Goal: Task Accomplishment & Management: Manage account settings

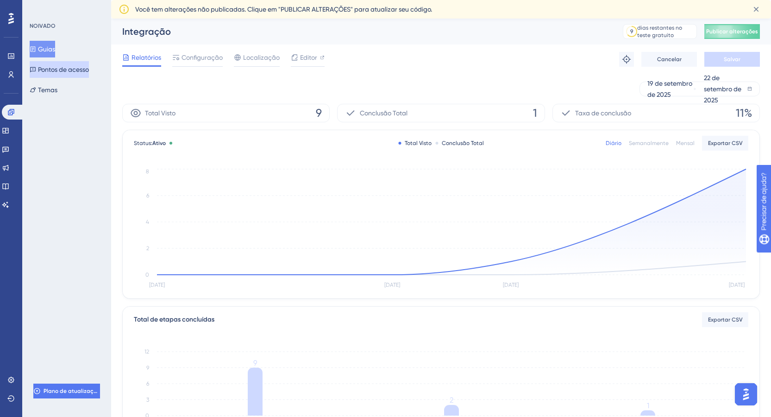
click at [62, 68] on font "Pontos de acesso" at bounding box center [63, 69] width 51 height 7
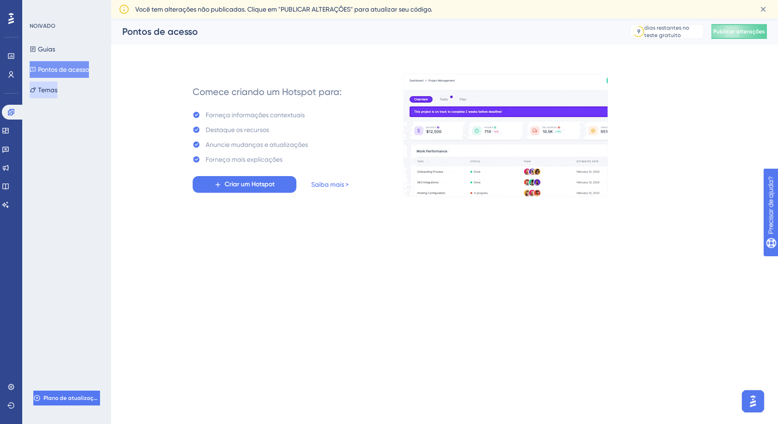
click at [57, 90] on font "Temas" at bounding box center [47, 89] width 19 height 7
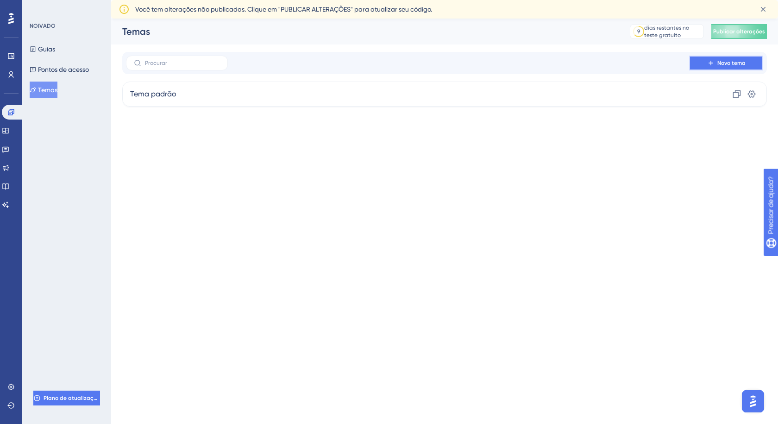
click at [714, 63] on icon at bounding box center [710, 62] width 7 height 7
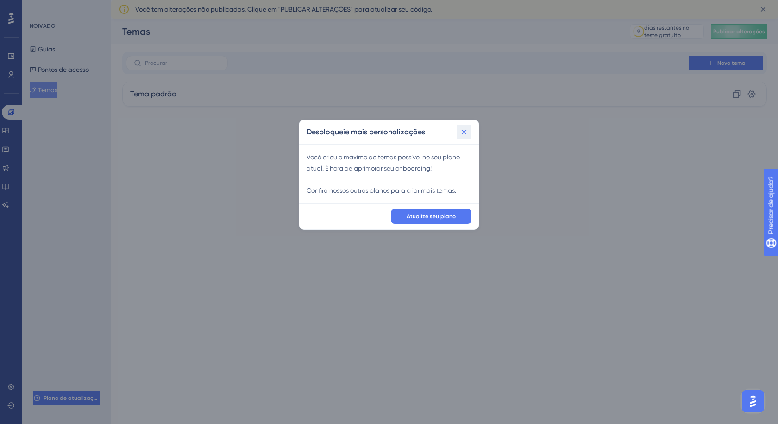
click at [465, 132] on icon at bounding box center [464, 131] width 5 height 5
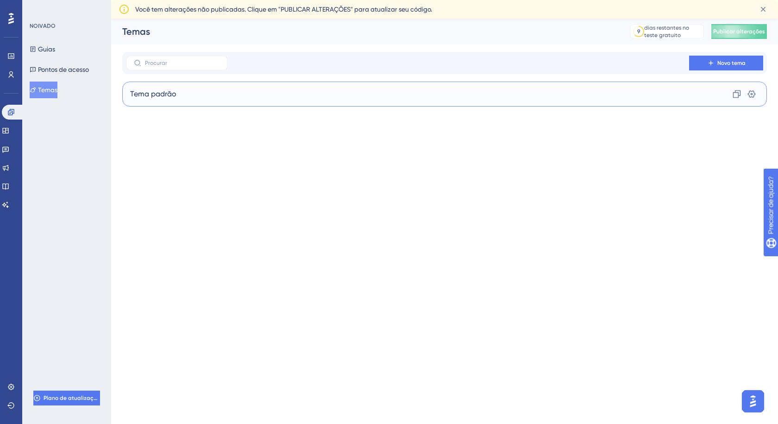
click at [483, 93] on div "Tema padrão Clone Configurações" at bounding box center [444, 93] width 645 height 25
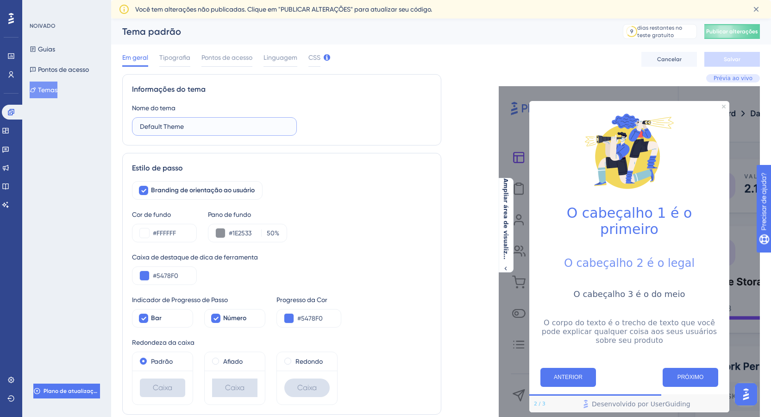
drag, startPoint x: 220, startPoint y: 126, endPoint x: 145, endPoint y: 126, distance: 74.5
click at [145, 126] on input "Default Theme" at bounding box center [214, 126] width 149 height 10
type input "D"
type input "Design DW"
click at [313, 192] on div "Branding de orientação ao usuário" at bounding box center [282, 190] width 300 height 19
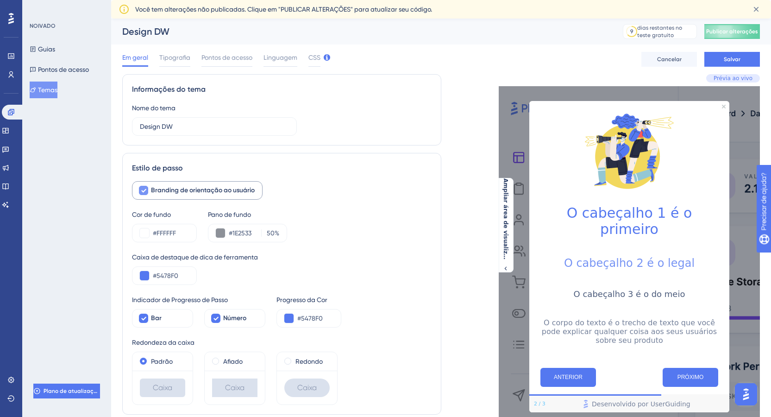
click at [223, 190] on font "Branding de orientação ao usuário" at bounding box center [203, 190] width 104 height 8
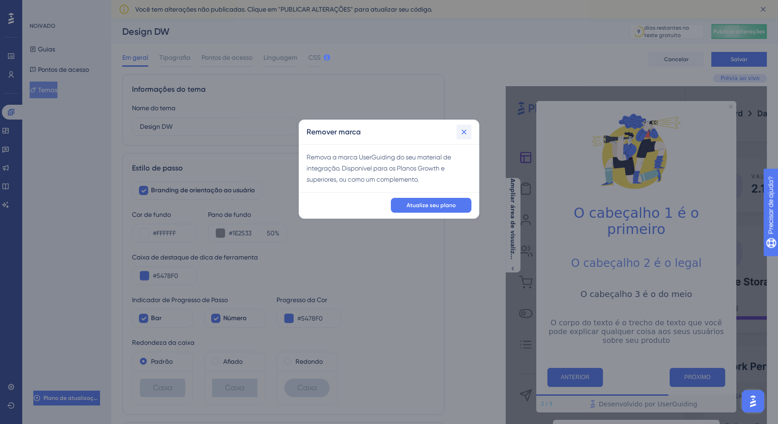
click at [463, 135] on icon at bounding box center [463, 131] width 9 height 9
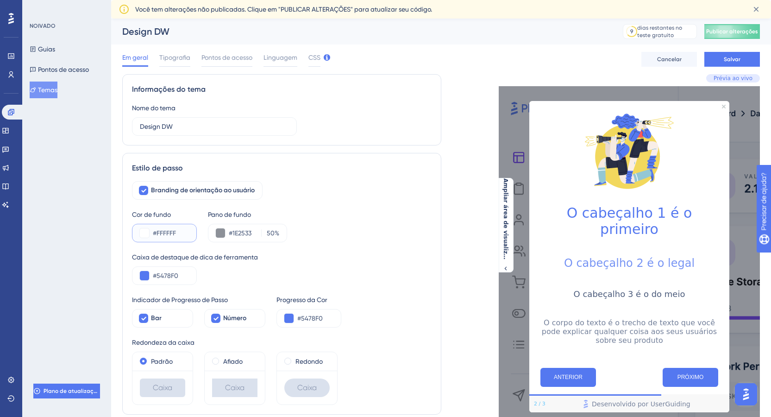
drag, startPoint x: 179, startPoint y: 232, endPoint x: 161, endPoint y: 232, distance: 18.1
click at [161, 232] on input "#FFFFFF" at bounding box center [171, 232] width 36 height 11
type input "#FCFCFC"
click at [318, 236] on div "Cor de fundo #FCFCFC Pano de fundo #1E2533 50 %" at bounding box center [282, 225] width 300 height 33
click at [502, 265] on icon at bounding box center [505, 268] width 7 height 7
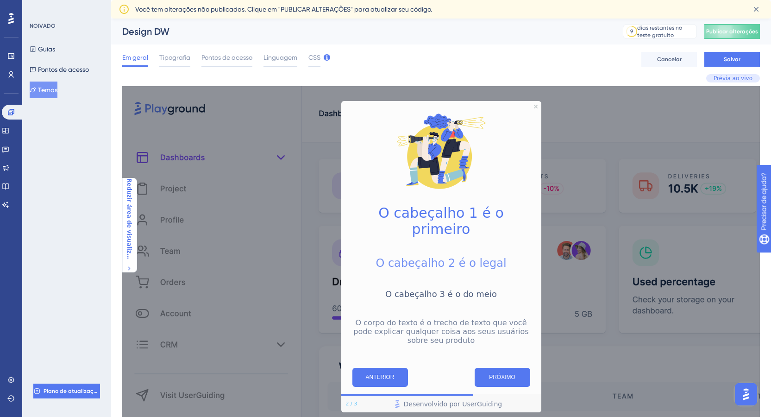
click at [130, 265] on icon at bounding box center [128, 268] width 7 height 7
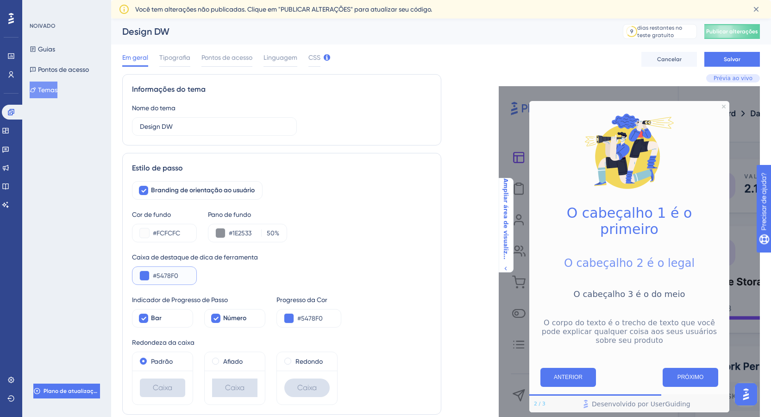
click at [141, 275] on button at bounding box center [144, 275] width 9 height 9
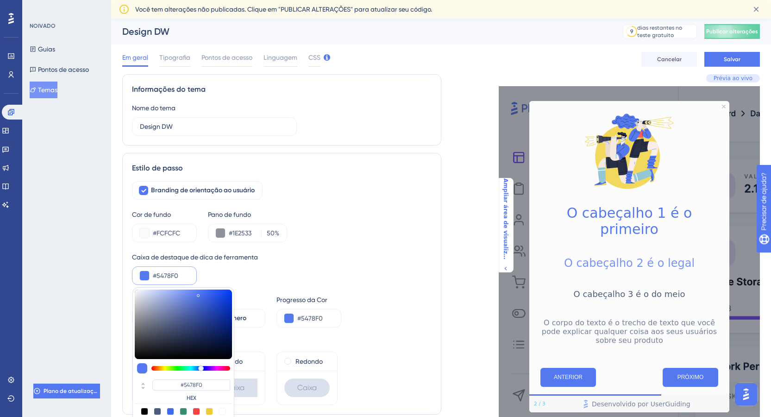
type input "#f054d3"
type input "#F054D3"
click at [219, 370] on div at bounding box center [190, 368] width 79 height 5
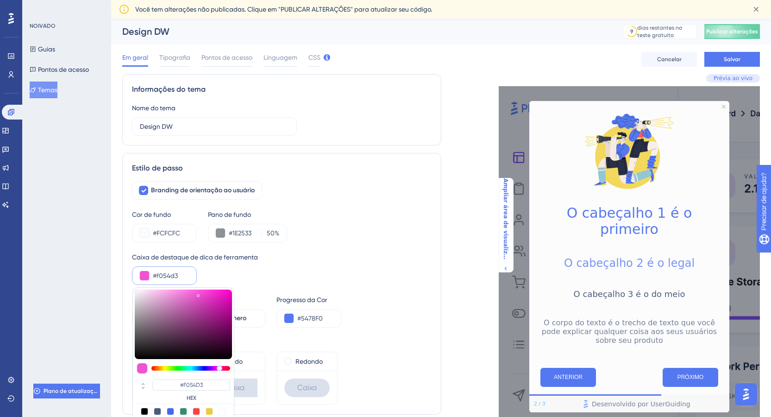
type input "#6d125c"
type input "#6D125C"
click at [216, 329] on div at bounding box center [183, 323] width 97 height 69
type input "#f80bcc"
type input "#F80BCC"
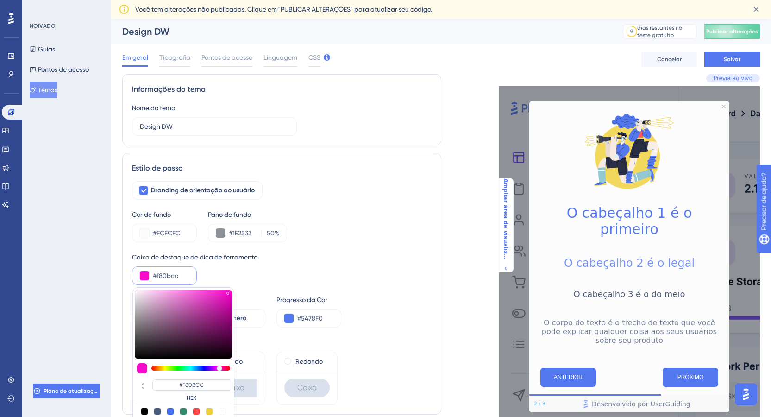
click at [228, 291] on div at bounding box center [183, 323] width 97 height 69
click at [318, 253] on div "Caixa de destaque de dica de ferramenta" at bounding box center [282, 256] width 300 height 11
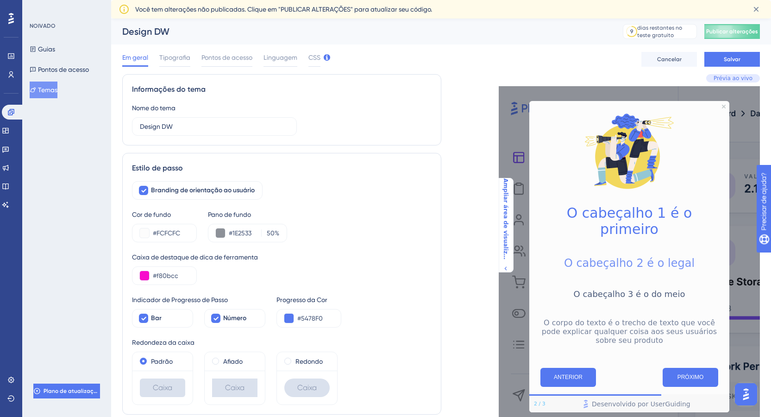
click at [724, 78] on font "Prévia ao vivo" at bounding box center [733, 78] width 39 height 6
click at [695, 368] on button "PRÓXIMO" at bounding box center [691, 377] width 56 height 19
click at [579, 374] on font "ANTERIOR" at bounding box center [568, 377] width 29 height 6
click at [147, 275] on button at bounding box center [144, 275] width 9 height 9
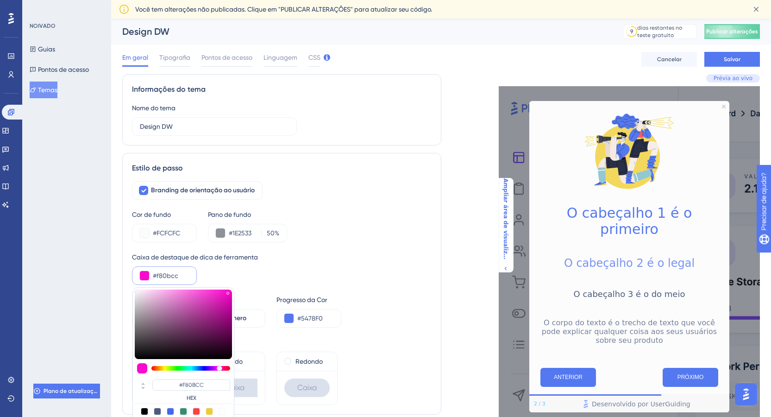
click at [233, 275] on div "Caixa de destaque de dica de ferramenta #f80bcc #F80BCC HEX" at bounding box center [282, 267] width 300 height 33
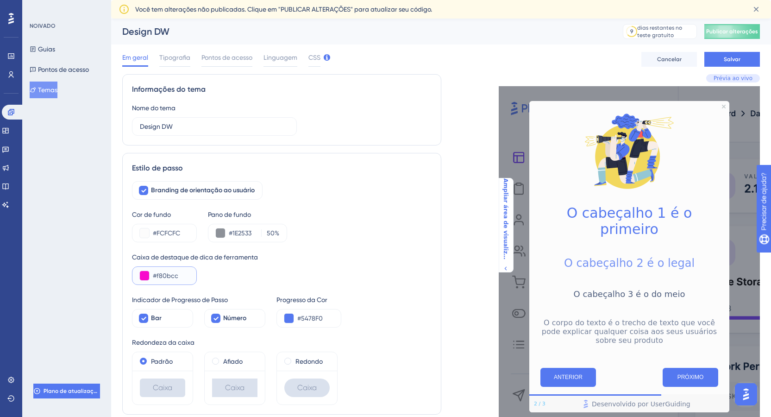
click at [147, 276] on button at bounding box center [144, 275] width 9 height 9
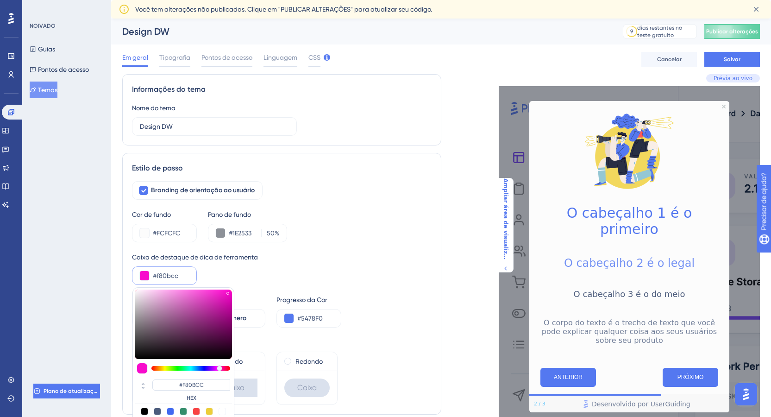
click at [365, 283] on div "Caixa de destaque de dica de ferramenta #f80bcc #F80BCC HEX" at bounding box center [282, 267] width 300 height 33
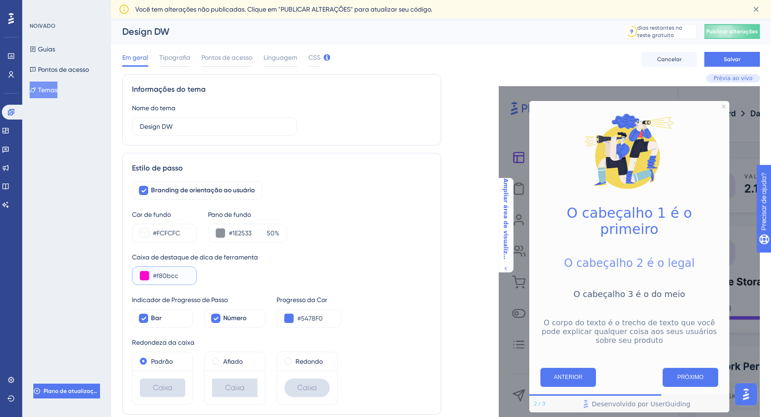
drag, startPoint x: 184, startPoint y: 278, endPoint x: 155, endPoint y: 278, distance: 28.7
click at [155, 278] on input "#f80bcc" at bounding box center [171, 275] width 36 height 11
click at [211, 276] on div "Caixa de destaque de dica de ferramenta #6D6423" at bounding box center [282, 267] width 300 height 33
click at [168, 277] on input "#6D6423" at bounding box center [171, 275] width 36 height 11
type input "#6D3423"
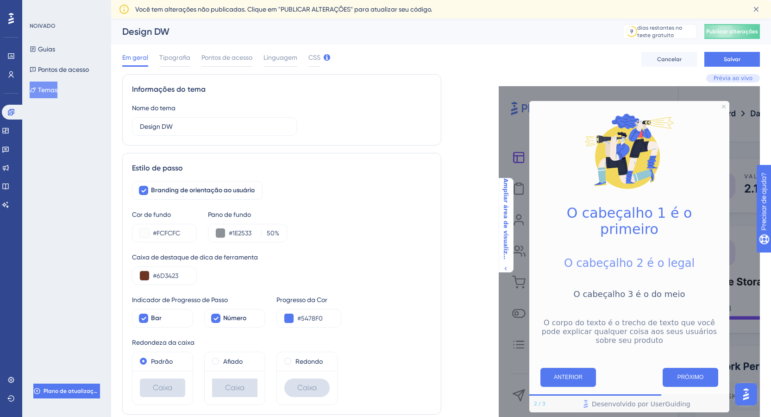
click at [229, 275] on div "Caixa de destaque de dica de ferramenta #6D3423" at bounding box center [282, 267] width 300 height 33
drag, startPoint x: 329, startPoint y: 321, endPoint x: 301, endPoint y: 321, distance: 27.8
click at [301, 321] on input "#5478F0" at bounding box center [315, 318] width 36 height 11
click at [396, 304] on div "Indicador de Progresso de Passo Bar Número Progresso da Cor #F15A61" at bounding box center [282, 310] width 300 height 33
click at [313, 318] on input "#F15A61" at bounding box center [315, 318] width 36 height 11
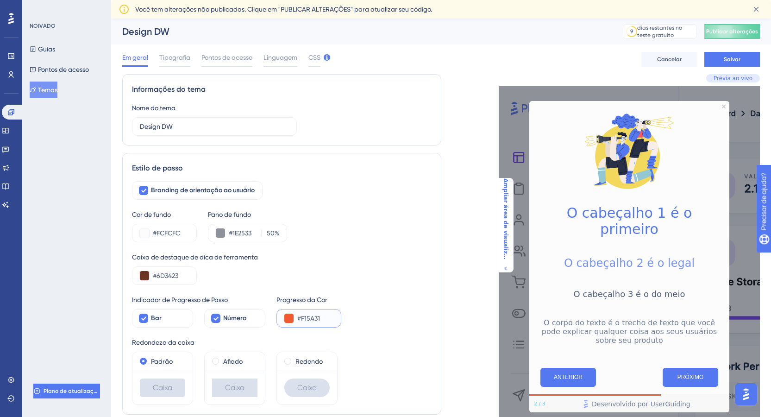
type input "#F15A31"
click at [381, 326] on div "Indicador de Progresso de Passo Bar Número Progresso da Cor #F15A31" at bounding box center [282, 310] width 300 height 33
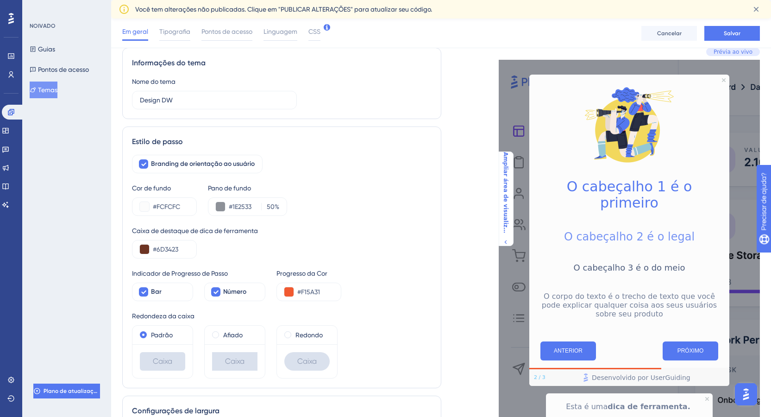
scroll to position [93, 0]
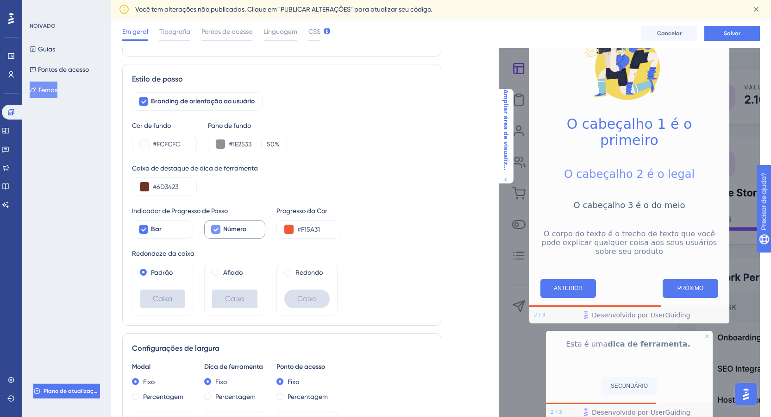
click at [218, 229] on icon at bounding box center [216, 228] width 6 height 7
click at [218, 229] on div at bounding box center [215, 229] width 9 height 9
checkbox input "true"
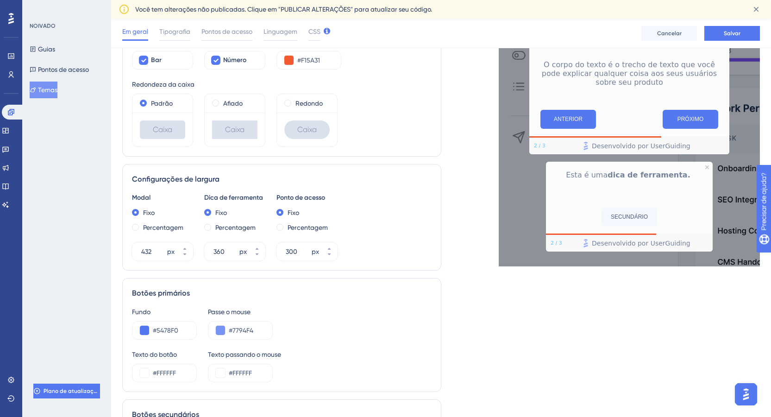
scroll to position [278, 0]
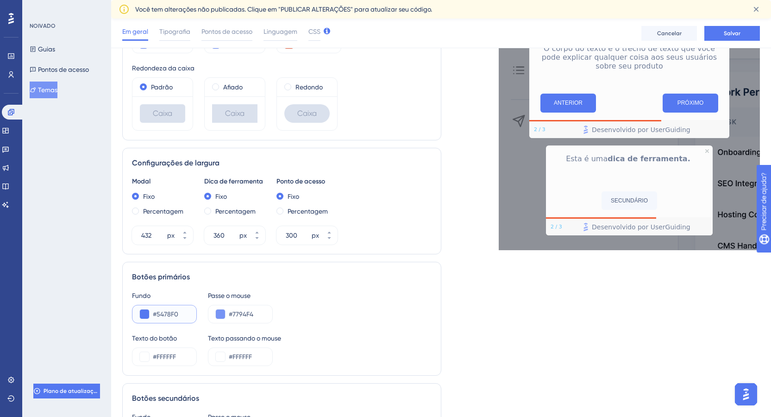
drag, startPoint x: 185, startPoint y: 312, endPoint x: 157, endPoint y: 311, distance: 28.2
click at [157, 311] on input "#5478F0" at bounding box center [171, 313] width 36 height 11
paste input "text"
paste input "F"
type input "#F15A31"
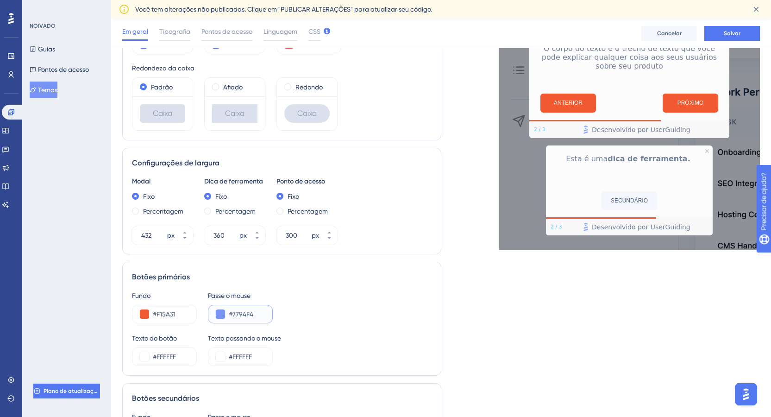
click at [261, 313] on input "#7794F4" at bounding box center [247, 313] width 36 height 11
drag, startPoint x: 254, startPoint y: 313, endPoint x: 233, endPoint y: 311, distance: 21.4
click at [233, 311] on input "#7794F4" at bounding box center [247, 313] width 36 height 11
type input "#FF7F5A"
click at [332, 321] on div "Fundo #F15A31 Passe o mouse #FF7F5A" at bounding box center [282, 306] width 300 height 33
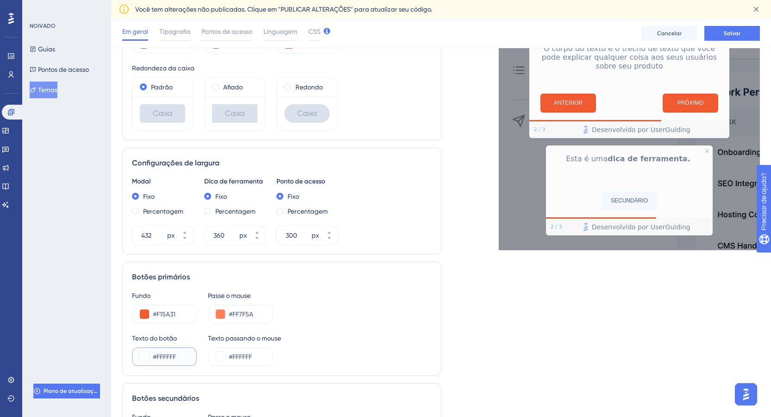
drag, startPoint x: 184, startPoint y: 357, endPoint x: 156, endPoint y: 357, distance: 28.2
click at [156, 357] on input "#FFFFFF" at bounding box center [171, 356] width 36 height 11
drag, startPoint x: 184, startPoint y: 359, endPoint x: 157, endPoint y: 359, distance: 26.4
click at [157, 359] on input "#342957" at bounding box center [171, 356] width 36 height 11
type input "#262426"
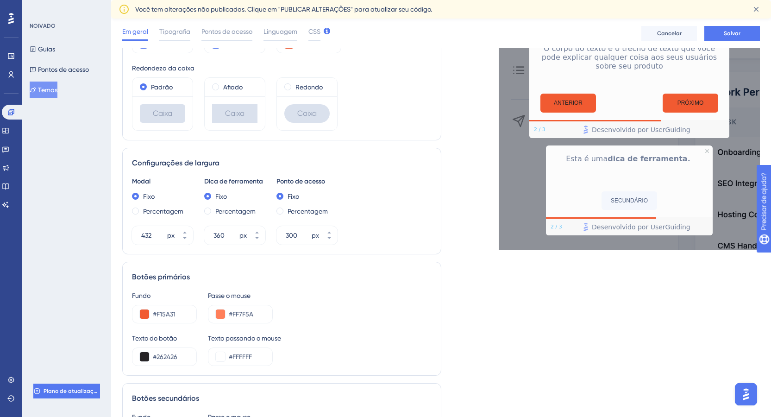
click at [292, 355] on div "Texto do botão #262426 Texto passando o mouse #FFFFFF" at bounding box center [282, 348] width 300 height 33
drag, startPoint x: 254, startPoint y: 359, endPoint x: 232, endPoint y: 358, distance: 21.3
click at [232, 358] on input "#FFFFFF" at bounding box center [247, 356] width 36 height 11
drag, startPoint x: 254, startPoint y: 356, endPoint x: 233, endPoint y: 356, distance: 20.8
click at [233, 356] on input "#262426" at bounding box center [247, 356] width 36 height 11
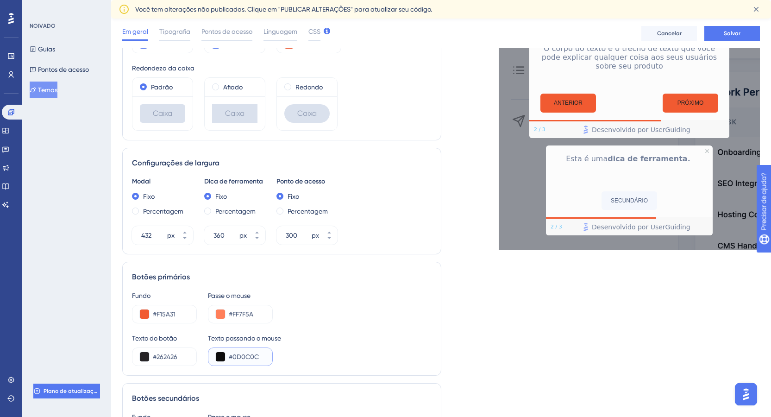
type input "#0D0C0C"
click at [390, 354] on div "Texto do botão #262426 Texto passando o mouse #0D0C0C" at bounding box center [282, 348] width 300 height 33
click at [471, 292] on div "Prévia ao vivo O cabeçalho 1 é o primeiro O cabeçalho 2 é o legal O cabeçalho 3…" at bounding box center [600, 201] width 319 height 803
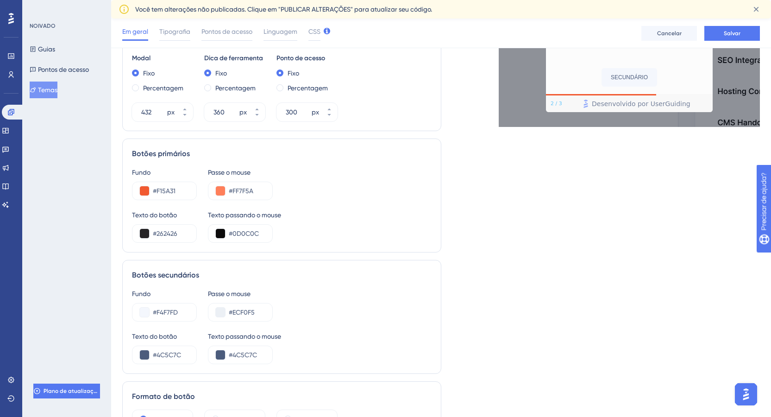
scroll to position [355, 0]
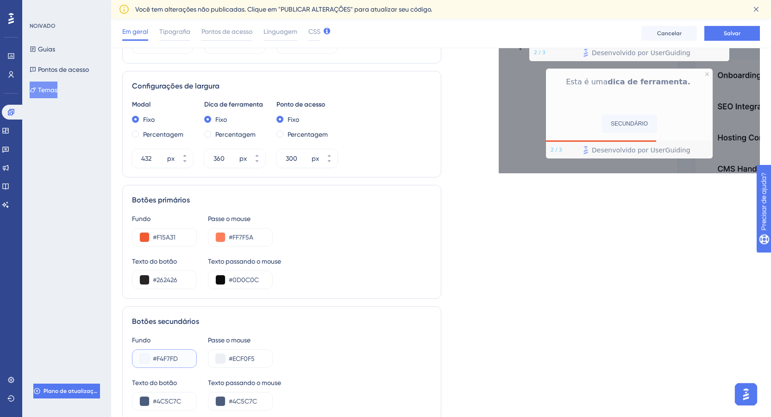
drag, startPoint x: 183, startPoint y: 358, endPoint x: 157, endPoint y: 358, distance: 25.5
click at [157, 358] on input "#F4F7FD" at bounding box center [171, 358] width 36 height 11
click at [259, 361] on input "#ECF0F5" at bounding box center [247, 358] width 36 height 11
drag, startPoint x: 183, startPoint y: 358, endPoint x: 156, endPoint y: 358, distance: 27.8
click at [156, 358] on input "#ECEBEB" at bounding box center [171, 358] width 36 height 11
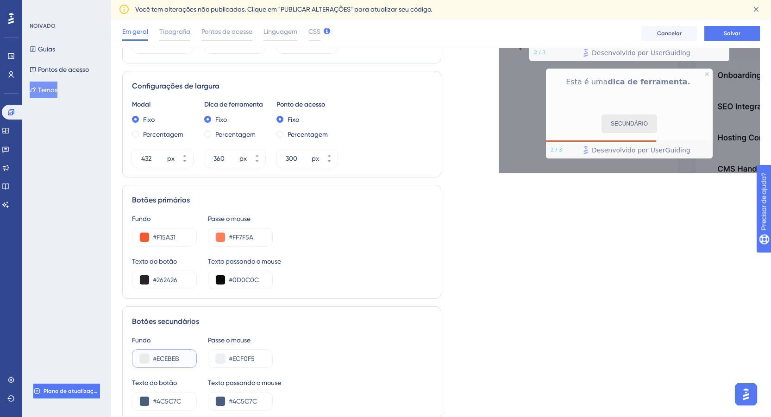
paste input "text"
type input "#"
drag, startPoint x: 260, startPoint y: 357, endPoint x: 232, endPoint y: 357, distance: 27.8
click at [232, 357] on input "#ECF0F5" at bounding box center [247, 358] width 36 height 11
paste input "text"
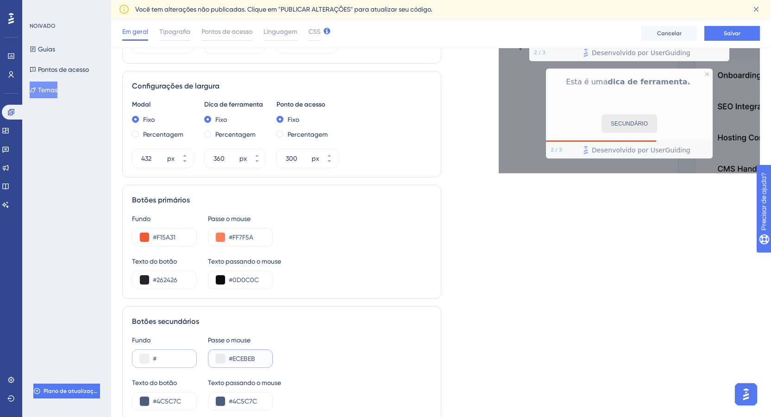
type input "#ECEBEB"
click at [178, 361] on input "#" at bounding box center [171, 358] width 36 height 11
type input "#FFFFFF"
click at [294, 341] on div "Fundo #FFFFFF Passe o mouse #ECEBEB" at bounding box center [282, 350] width 300 height 33
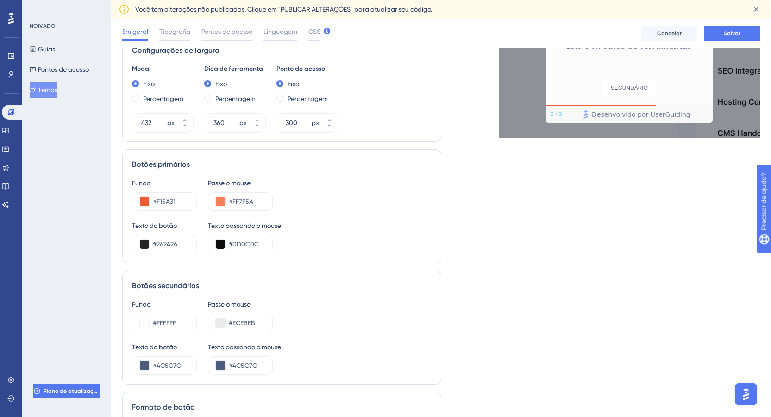
scroll to position [401, 0]
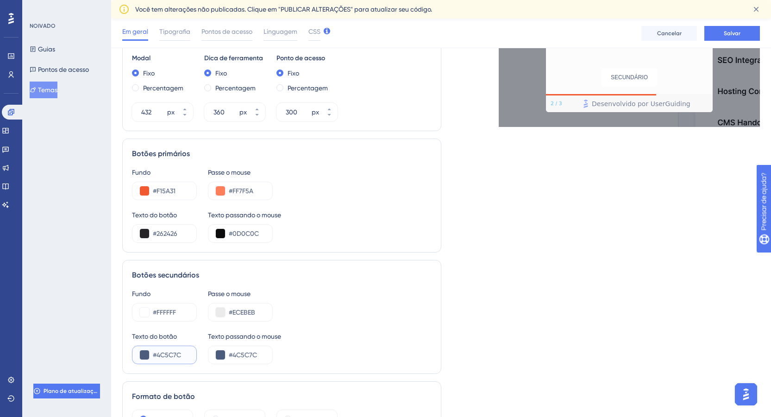
drag, startPoint x: 186, startPoint y: 353, endPoint x: 157, endPoint y: 353, distance: 28.7
click at [157, 353] on input "#4C5C7C" at bounding box center [171, 354] width 36 height 11
type input "#262423"
drag, startPoint x: 263, startPoint y: 357, endPoint x: 232, endPoint y: 357, distance: 30.1
click at [232, 357] on input "#4C5C7C" at bounding box center [247, 354] width 36 height 11
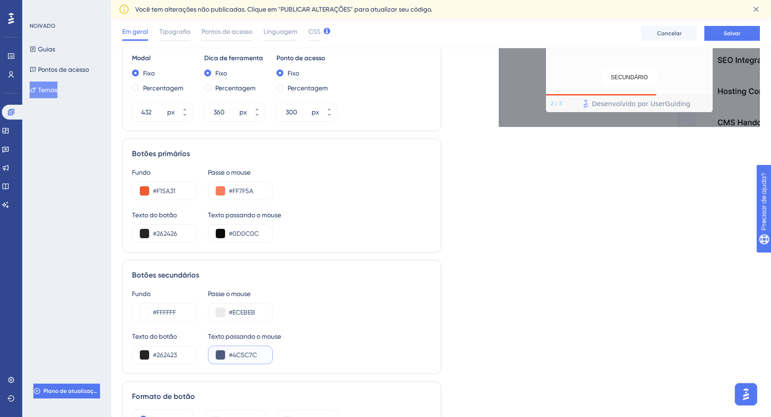
click at [258, 354] on input "#4C5C7C" at bounding box center [247, 354] width 36 height 11
drag, startPoint x: 258, startPoint y: 354, endPoint x: 233, endPoint y: 354, distance: 25.0
click at [233, 354] on input "#4C5C7C" at bounding box center [247, 354] width 36 height 11
type input "#585B5B"
click at [315, 352] on div "Texto do botão #262423 Texto passando o mouse #585B5B" at bounding box center [282, 347] width 300 height 33
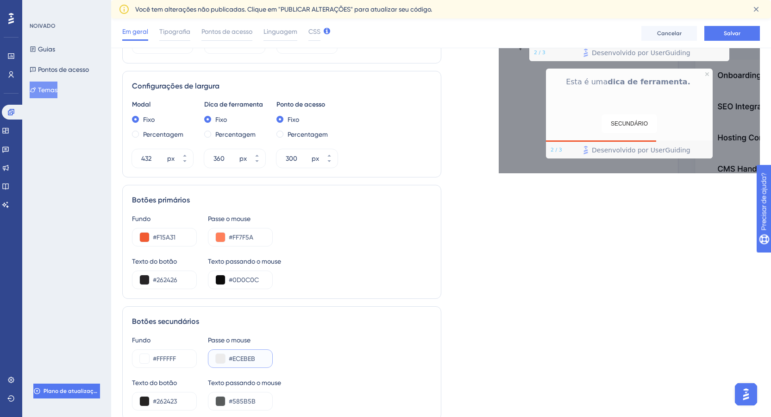
scroll to position [308, 0]
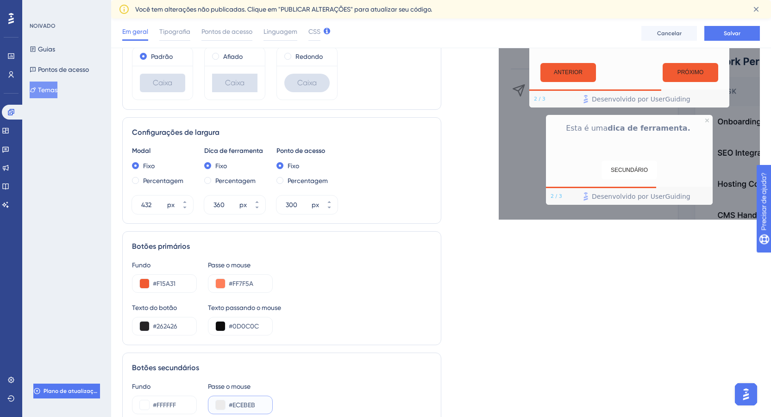
drag, startPoint x: 262, startPoint y: 357, endPoint x: 233, endPoint y: 403, distance: 54.7
click at [233, 403] on input "#ECEBEB" at bounding box center [247, 404] width 36 height 11
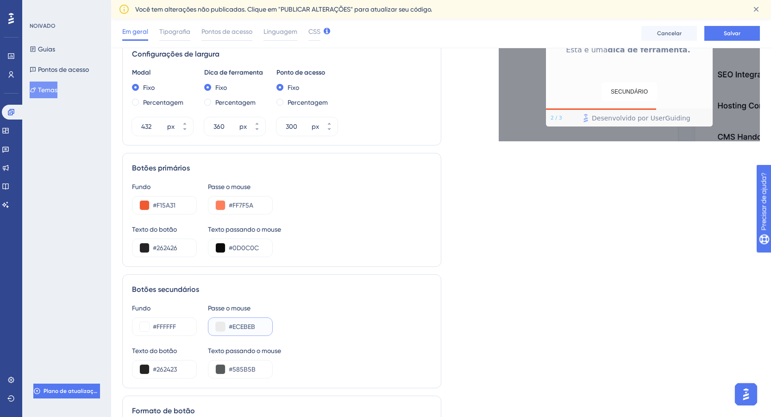
scroll to position [401, 0]
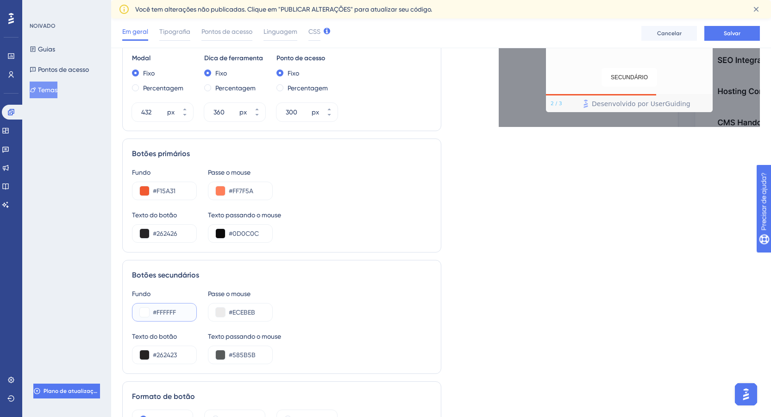
drag, startPoint x: 180, startPoint y: 310, endPoint x: 157, endPoint y: 311, distance: 23.2
click at [157, 311] on input "#FFFFFF" at bounding box center [171, 312] width 36 height 11
paste input "ECEBEB"
type input "#ECEBEB"
click at [296, 306] on div "Fundo #ECEBEB Passe o mouse #ECEBEB" at bounding box center [282, 304] width 300 height 33
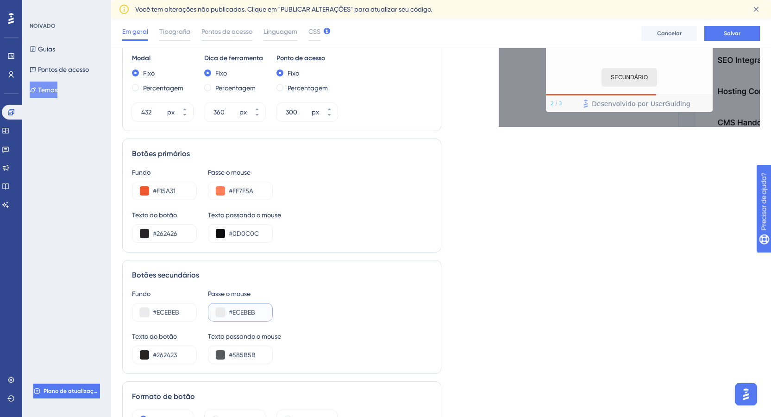
drag, startPoint x: 258, startPoint y: 311, endPoint x: 233, endPoint y: 311, distance: 25.0
click at [233, 311] on input "#ECEBEB" at bounding box center [247, 312] width 36 height 11
type input "#DADADA"
click at [477, 279] on div "Prévia ao vivo O cabeçalho 1 é o primeiro O cabeçalho 2 é o legal O cabeçalho 3…" at bounding box center [600, 78] width 319 height 803
click at [536, 290] on div "Prévia ao vivo O cabeçalho 1 é o primeiro O cabeçalho 2 é o legal O cabeçalho 3…" at bounding box center [600, 78] width 319 height 803
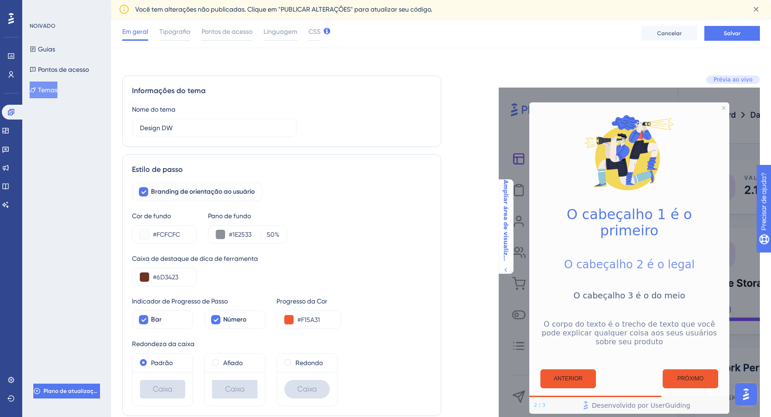
scroll to position [0, 0]
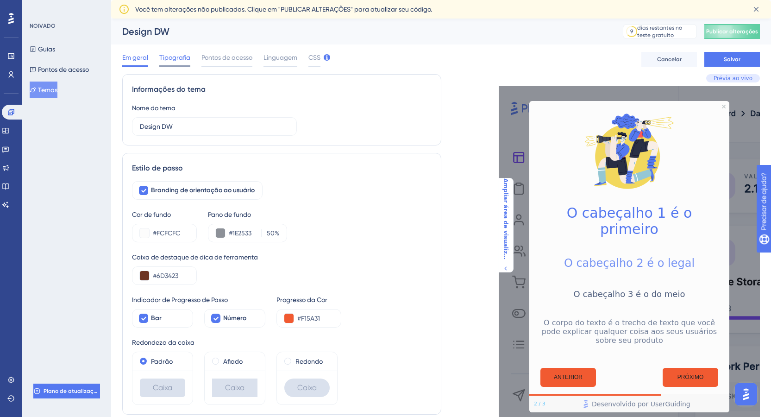
click at [175, 58] on font "Tipografia" at bounding box center [174, 57] width 31 height 7
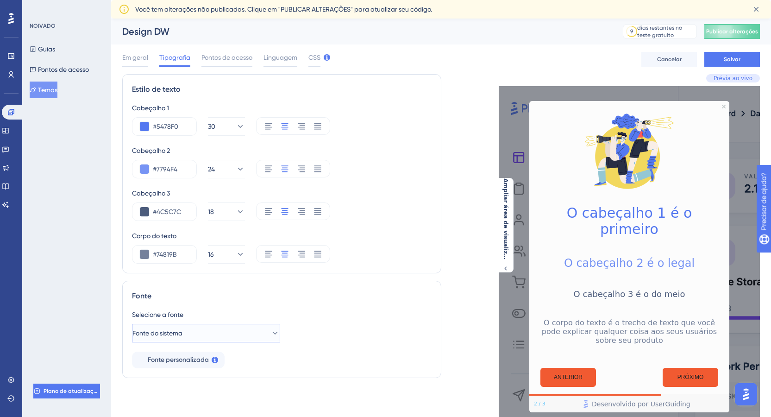
click at [270, 329] on icon at bounding box center [274, 332] width 9 height 9
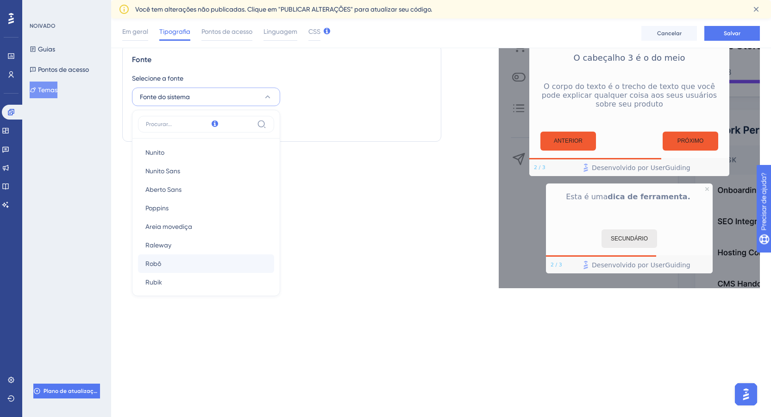
scroll to position [91, 0]
click at [187, 172] on button "[PERSON_NAME]" at bounding box center [206, 173] width 136 height 19
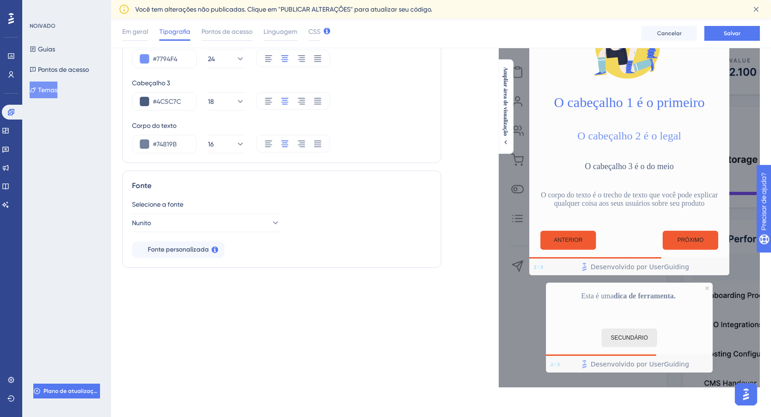
scroll to position [114, 0]
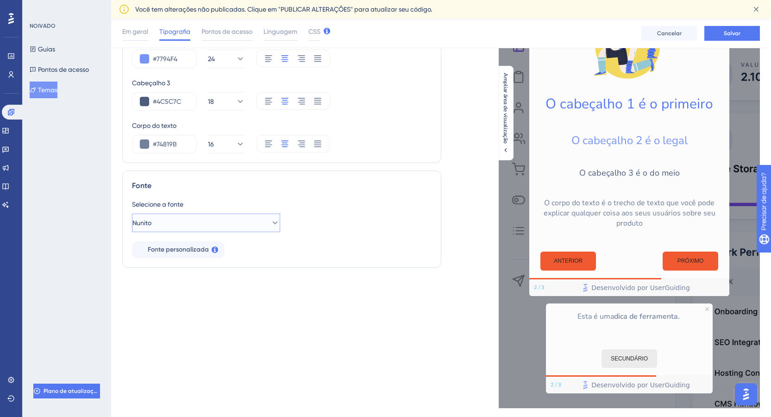
click at [188, 225] on button "Nunito" at bounding box center [206, 222] width 148 height 19
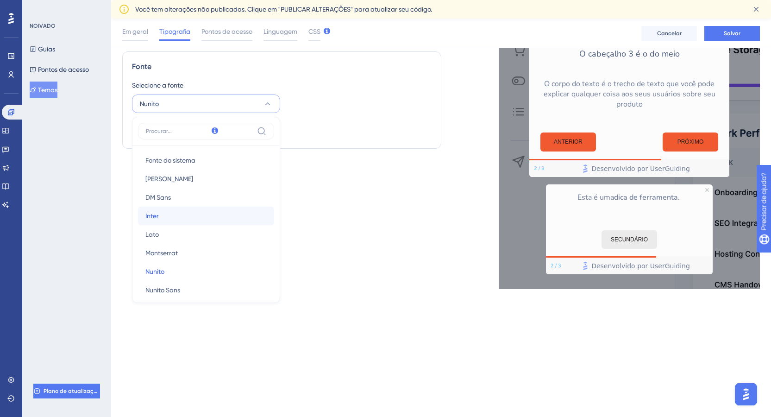
click at [188, 213] on button "Inter Inter" at bounding box center [206, 216] width 136 height 19
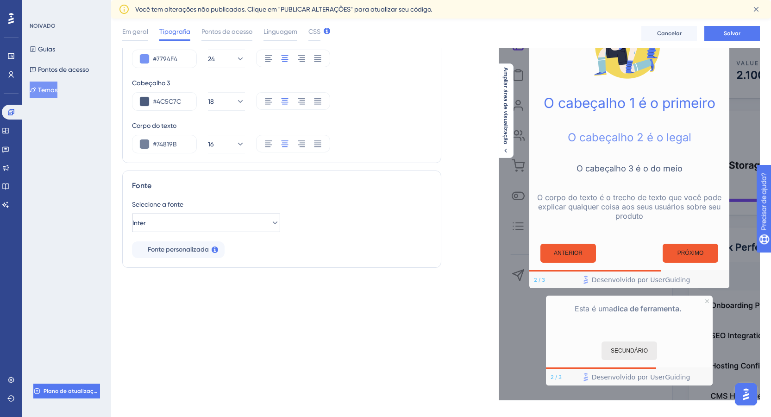
scroll to position [127, 0]
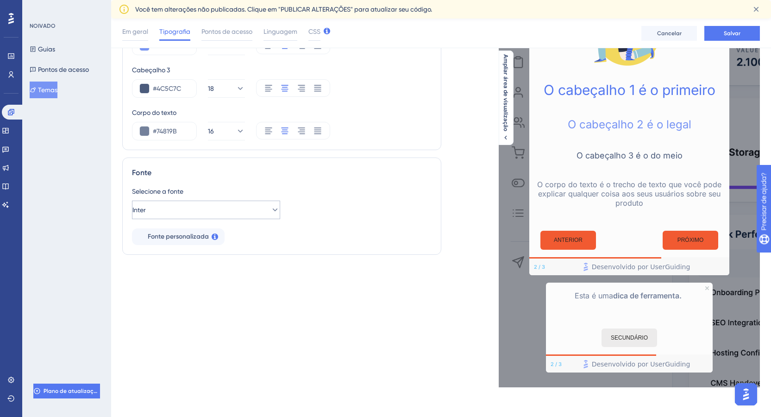
click at [183, 222] on div "Selecione a fonte Inter Fonte personalizada" at bounding box center [282, 215] width 300 height 59
click at [184, 208] on button "Inter" at bounding box center [206, 209] width 148 height 19
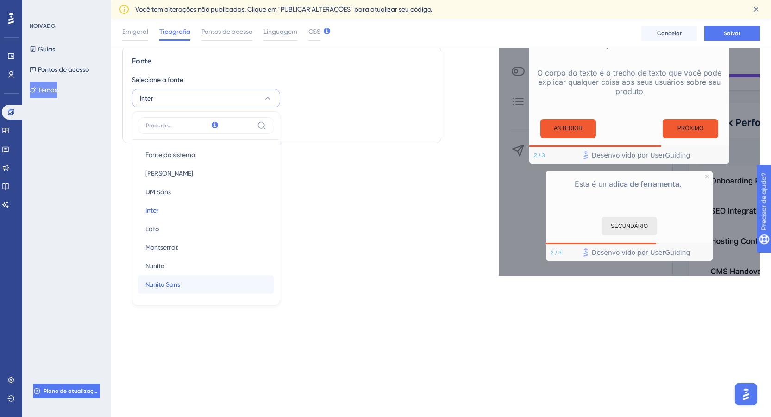
click at [175, 279] on span "Nunito Sans" at bounding box center [162, 284] width 35 height 11
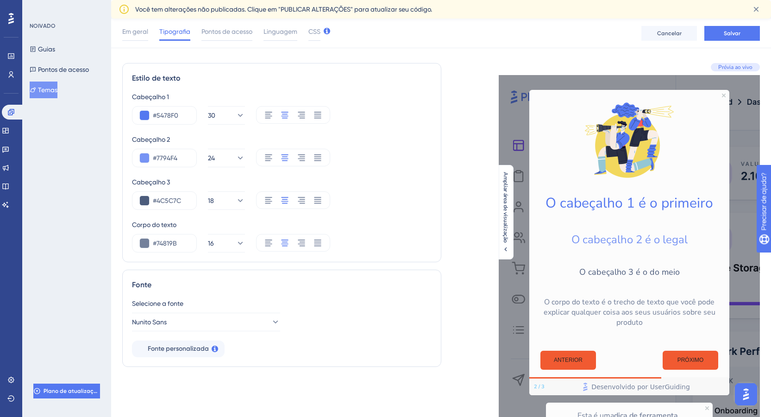
scroll to position [0, 0]
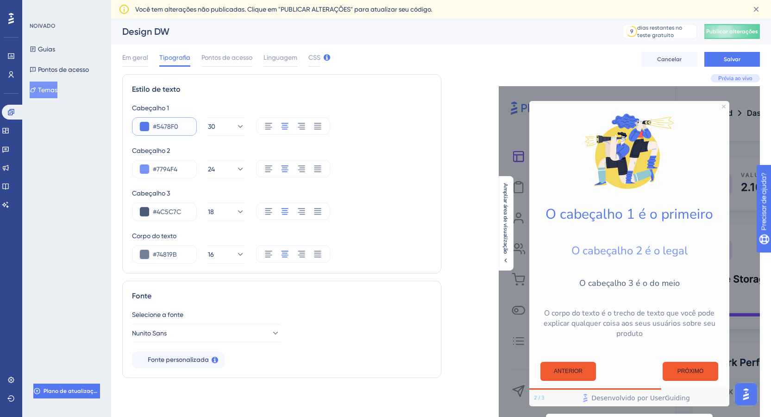
drag, startPoint x: 183, startPoint y: 127, endPoint x: 158, endPoint y: 127, distance: 25.0
click at [158, 127] on input "#5478F0" at bounding box center [171, 126] width 36 height 11
type input "#F15A31"
drag, startPoint x: 181, startPoint y: 167, endPoint x: 158, endPoint y: 167, distance: 23.2
click at [158, 167] on input "#7794F4" at bounding box center [171, 168] width 36 height 11
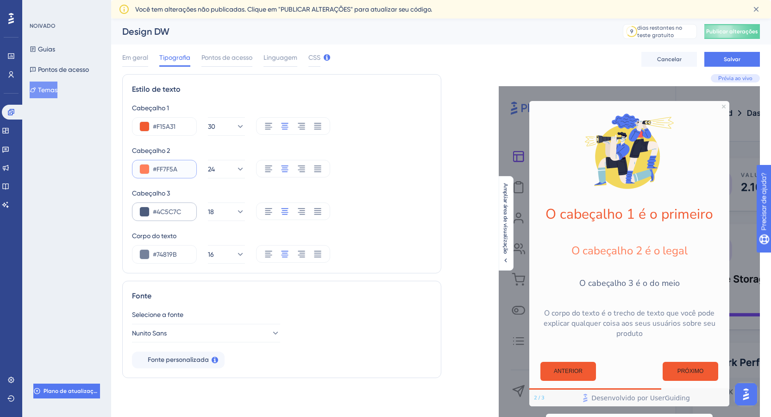
type input "#FF7F5A"
drag, startPoint x: 185, startPoint y: 211, endPoint x: 157, endPoint y: 211, distance: 27.3
click at [157, 211] on input "#4C5C7C" at bounding box center [171, 211] width 36 height 11
type input "#262423"
click at [155, 254] on input "#74819B" at bounding box center [171, 254] width 36 height 11
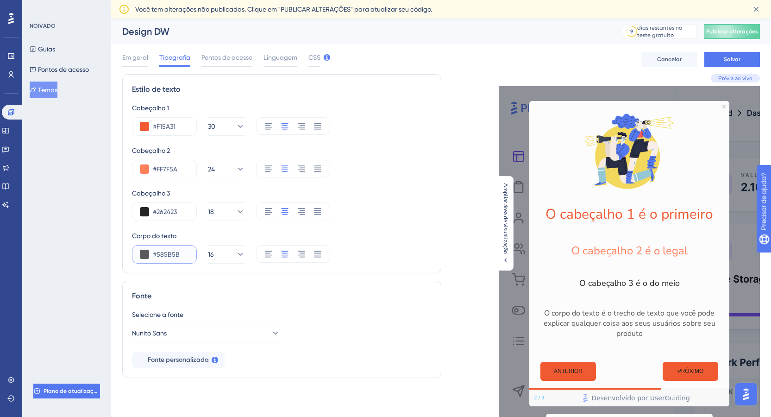
type input "#585B5B"
click at [366, 250] on div "#585B5B 16" at bounding box center [282, 254] width 300 height 19
click at [135, 61] on font "Em geral" at bounding box center [135, 57] width 26 height 7
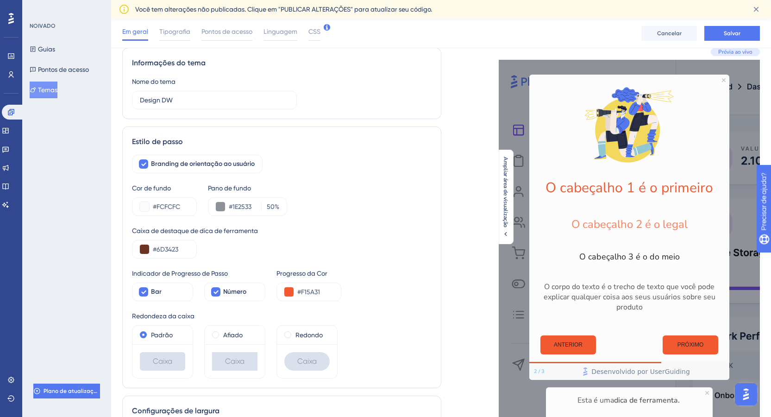
scroll to position [93, 0]
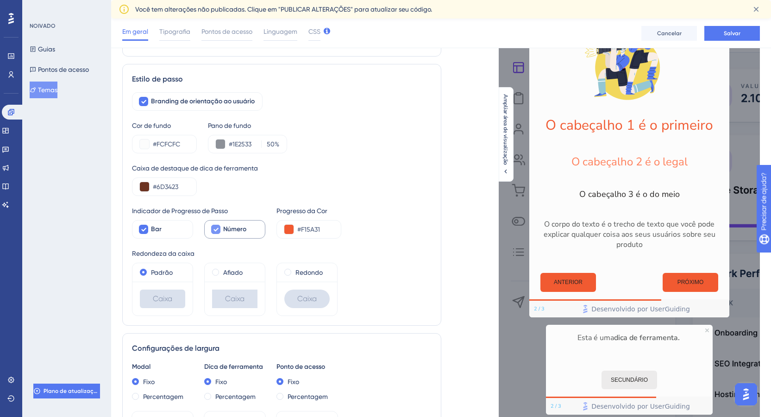
click at [215, 225] on icon at bounding box center [216, 228] width 6 height 7
checkbox input "false"
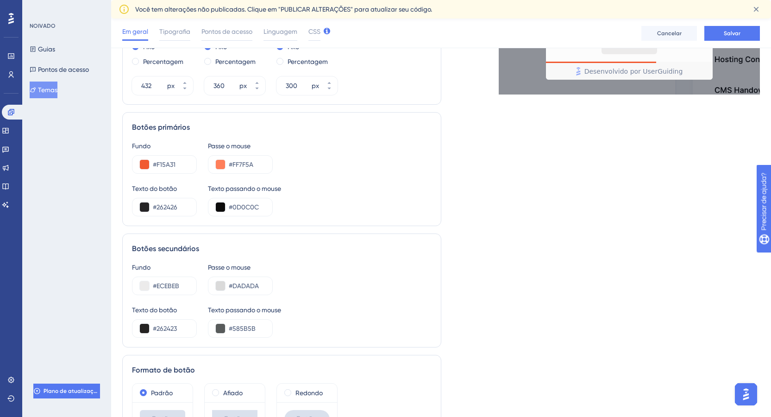
scroll to position [0, 0]
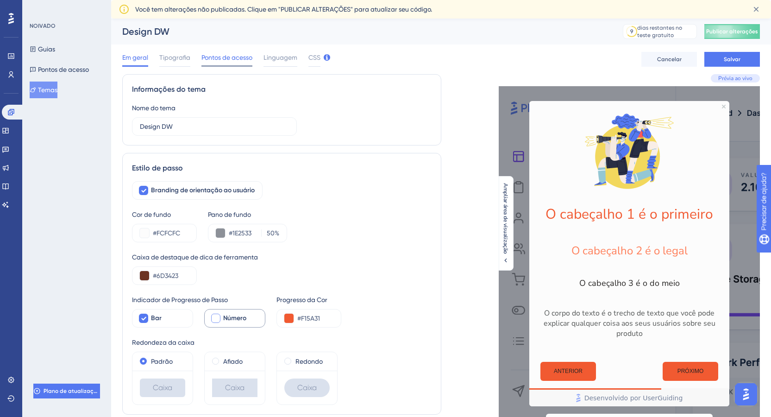
click at [242, 56] on font "Pontos de acesso" at bounding box center [226, 57] width 51 height 7
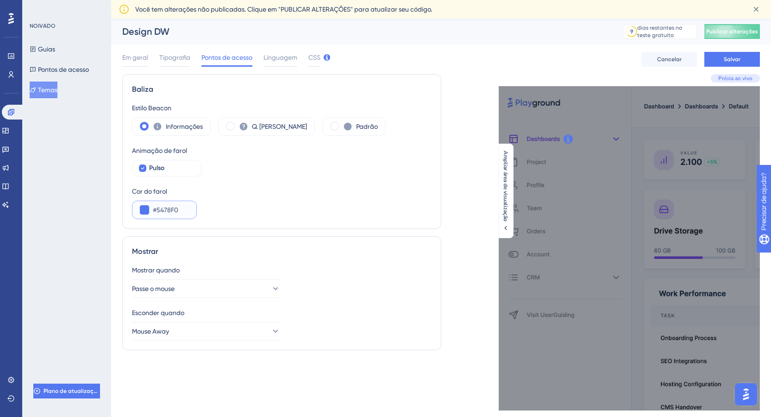
drag, startPoint x: 180, startPoint y: 209, endPoint x: 158, endPoint y: 209, distance: 22.2
click at [158, 209] on input "#5478F0" at bounding box center [171, 209] width 36 height 11
type input "#F15A31"
click at [196, 259] on div "Mostrar Mostrar quando Passe o mouse Esconder quando Mouse Away" at bounding box center [281, 293] width 319 height 114
click at [274, 56] on font "Linguagem" at bounding box center [280, 57] width 34 height 7
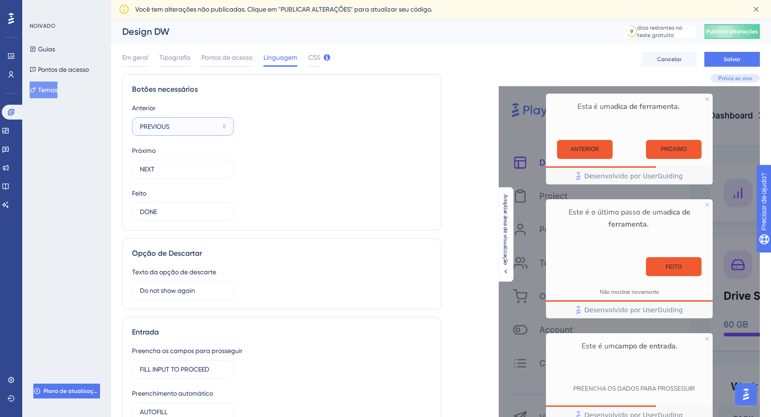
drag, startPoint x: 188, startPoint y: 126, endPoint x: 134, endPoint y: 126, distance: 53.7
click at [134, 126] on label "PREVIOUS 8" at bounding box center [183, 126] width 102 height 19
type input "ANTERIOR"
drag, startPoint x: 165, startPoint y: 166, endPoint x: 132, endPoint y: 169, distance: 32.5
click at [132, 169] on label "NEXT 12" at bounding box center [183, 169] width 102 height 19
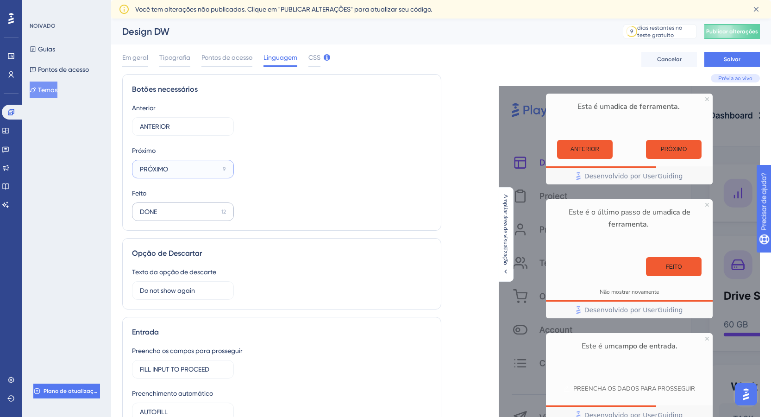
type input "PRÓXIMO"
drag, startPoint x: 178, startPoint y: 210, endPoint x: 135, endPoint y: 213, distance: 43.2
click at [135, 213] on label "DONE 12" at bounding box center [183, 211] width 102 height 19
type input "O"
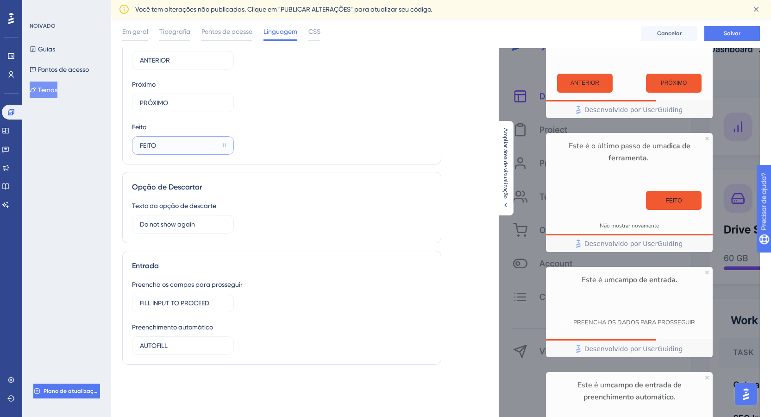
scroll to position [93, 0]
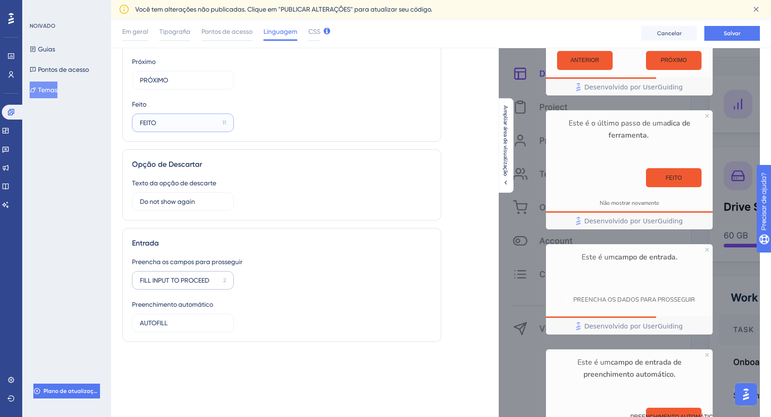
type input "FEITO"
drag, startPoint x: 216, startPoint y: 279, endPoint x: 138, endPoint y: 279, distance: 78.3
click at [138, 279] on label "FILL INPUT TO PROCEED 2" at bounding box center [183, 280] width 102 height 19
click at [170, 282] on label "preencha para prossegui 0" at bounding box center [183, 280] width 102 height 19
click at [170, 282] on input "preencha para prossegui" at bounding box center [179, 280] width 79 height 10
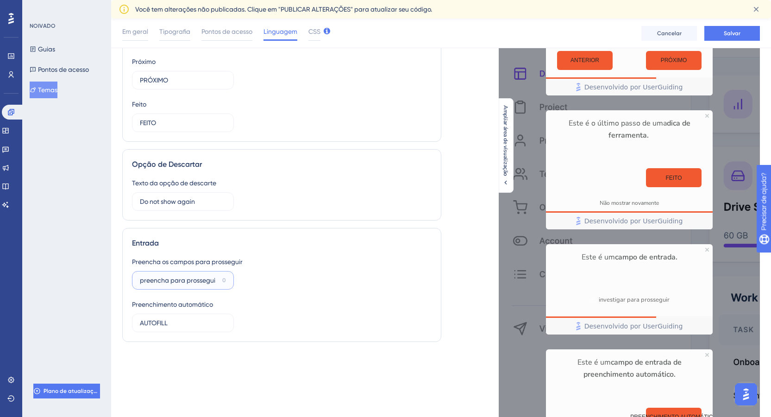
click at [187, 284] on input "preencha para prossegui" at bounding box center [179, 280] width 79 height 10
click at [209, 283] on input "preencha para prossegui" at bounding box center [179, 280] width 79 height 10
click at [214, 276] on input "preencha para prossegui" at bounding box center [179, 280] width 79 height 10
click at [181, 280] on input "preencha para prossegui" at bounding box center [179, 280] width 79 height 10
click at [181, 283] on input "pr" at bounding box center [179, 280] width 79 height 10
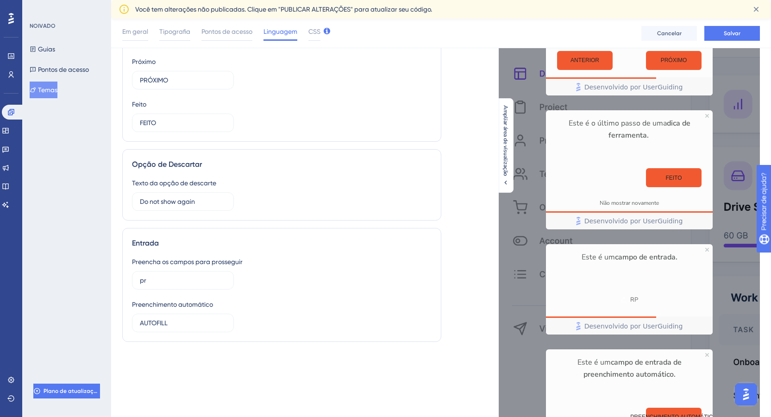
click at [251, 270] on div "Preencha os campos para prosseguir pr 21 Preenchimento automático AUTOFILL 8" at bounding box center [282, 294] width 300 height 76
click at [172, 282] on input "pr" at bounding box center [179, 280] width 78 height 10
type input "preencha os campos"
drag, startPoint x: 178, startPoint y: 323, endPoint x: 135, endPoint y: 322, distance: 43.1
click at [135, 322] on label "AUTOFILL 8" at bounding box center [183, 322] width 102 height 19
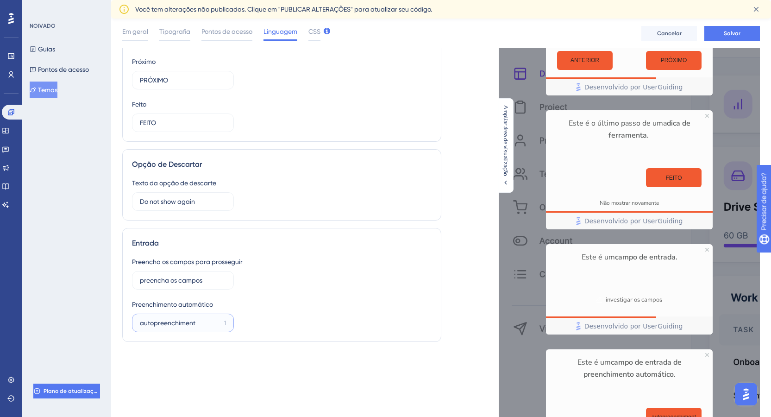
click at [204, 323] on input "autopreenchiment" at bounding box center [180, 323] width 81 height 10
type input "a"
click at [239, 306] on div "Preencha os campos para prosseguir preencha os campos 5 Preenchimento automátic…" at bounding box center [282, 294] width 300 height 76
click at [202, 326] on input "16" at bounding box center [178, 323] width 77 height 10
click at [223, 322] on font "16" at bounding box center [223, 322] width 5 height 6
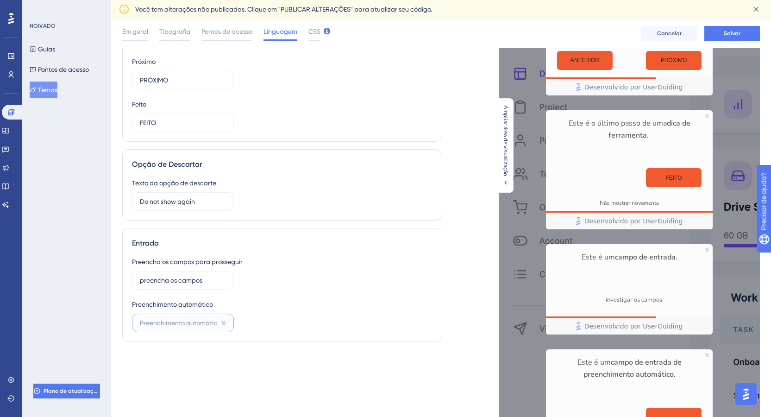
click at [217, 322] on input "16" at bounding box center [178, 323] width 77 height 10
drag, startPoint x: 194, startPoint y: 202, endPoint x: 129, endPoint y: 202, distance: 64.8
click at [129, 202] on div "Opção de Descartar Texto da opção de descarte Do not show again 9" at bounding box center [281, 184] width 319 height 71
click at [202, 200] on input "Do not show again" at bounding box center [179, 201] width 79 height 10
drag, startPoint x: 202, startPoint y: 200, endPoint x: 142, endPoint y: 200, distance: 60.2
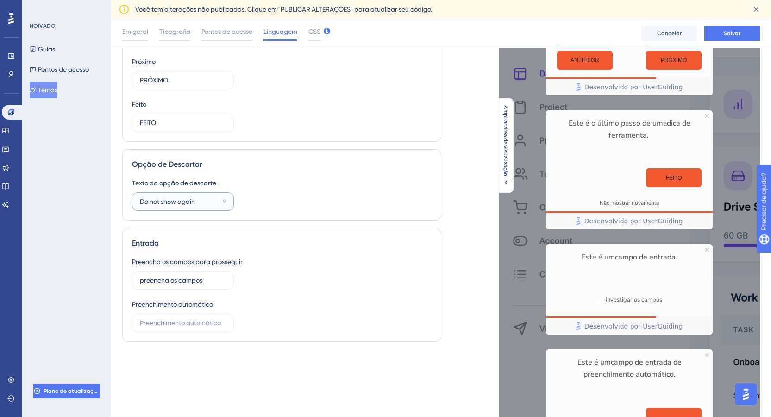
click at [142, 200] on input "Do not show again" at bounding box center [179, 201] width 79 height 10
type input "n"
type input "Não mostre novamente"
click at [294, 181] on div "Texto da opção de descarte Não mostre novamente 6" at bounding box center [282, 193] width 300 height 33
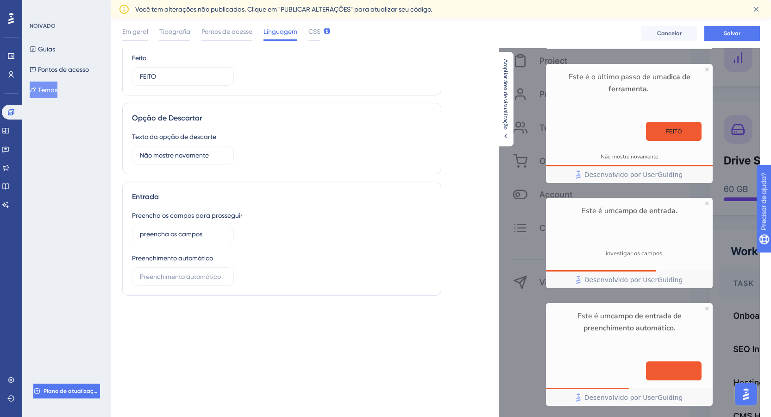
scroll to position [172, 0]
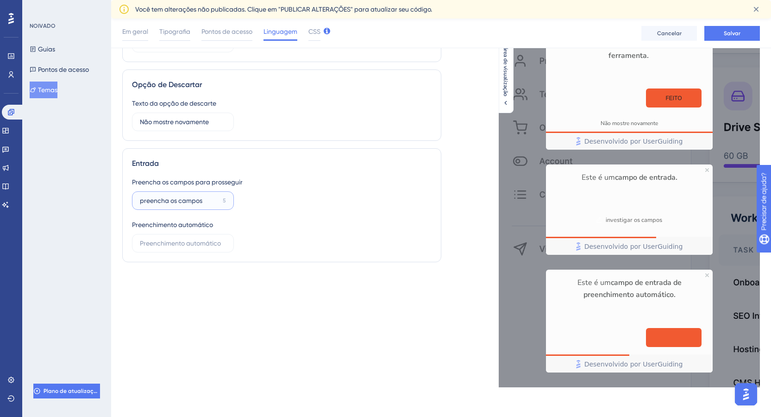
drag, startPoint x: 144, startPoint y: 203, endPoint x: 139, endPoint y: 203, distance: 5.1
click at [139, 203] on label "preencha os campos 5" at bounding box center [183, 200] width 102 height 19
type input "Preencha os campos"
click at [262, 200] on div "Preencha os campos para prosseguir Preencha os campos 5 Preenchimento automátic…" at bounding box center [282, 214] width 300 height 76
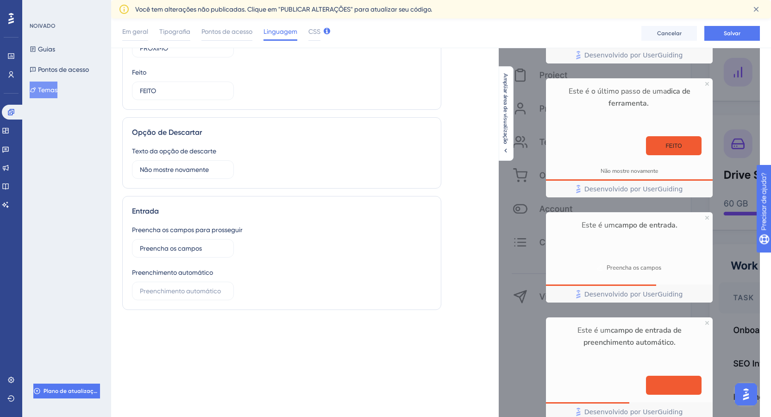
scroll to position [81, 0]
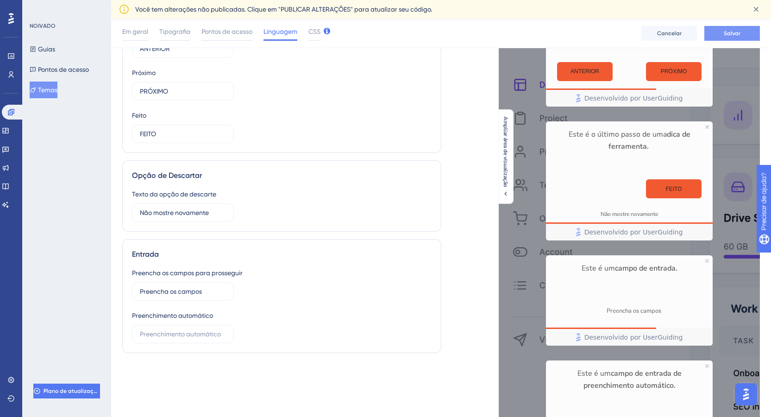
click at [728, 29] on button "Salvar" at bounding box center [732, 33] width 56 height 15
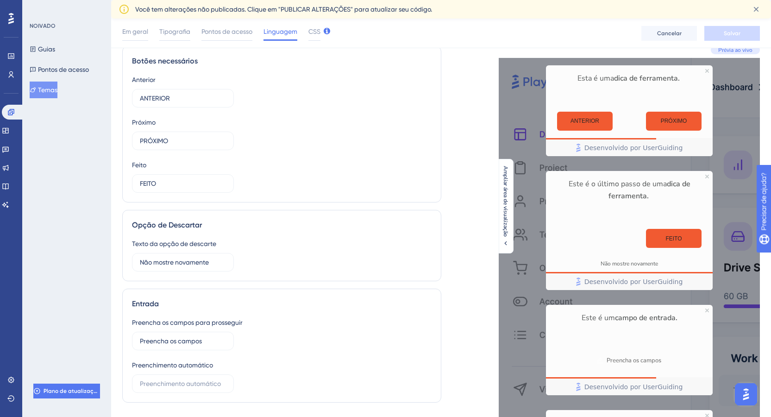
scroll to position [0, 0]
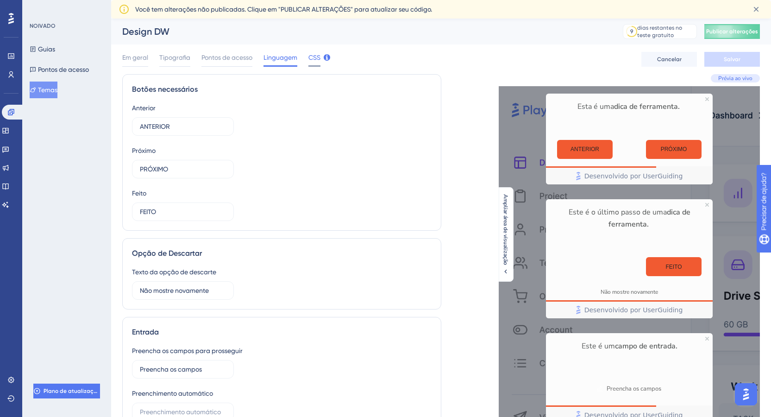
click at [319, 60] on font "CSS" at bounding box center [314, 57] width 12 height 7
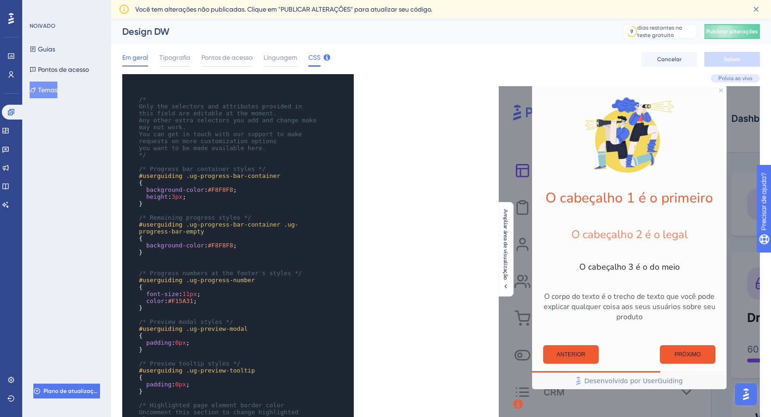
click at [134, 56] on font "Em geral" at bounding box center [135, 57] width 26 height 7
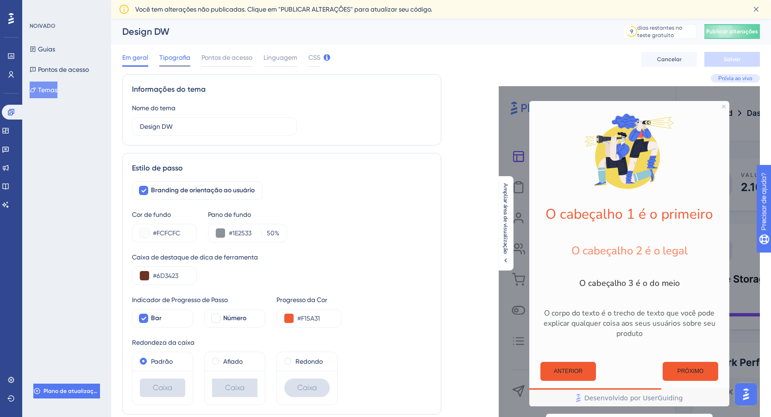
click at [171, 57] on font "Tipografia" at bounding box center [174, 57] width 31 height 7
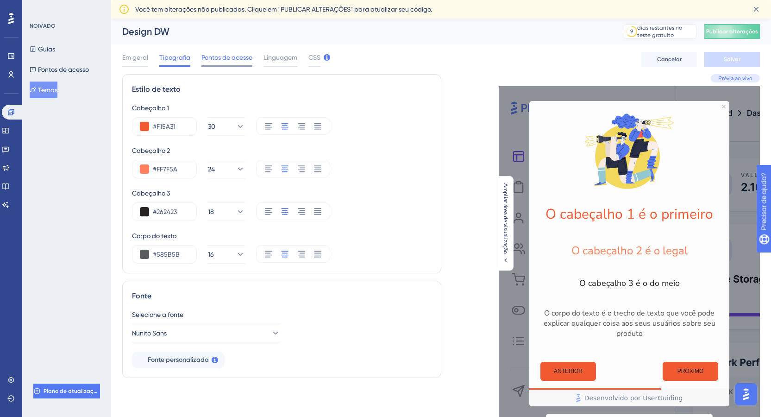
click at [226, 53] on span "Pontos de acesso" at bounding box center [226, 57] width 51 height 11
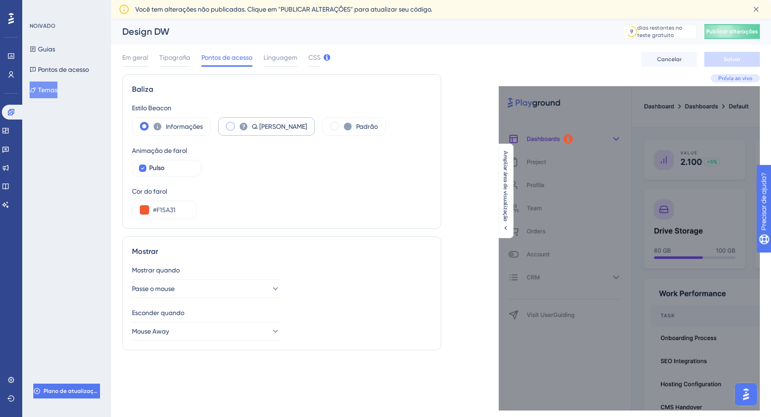
click at [230, 125] on span at bounding box center [230, 126] width 9 height 9
click at [238, 123] on input "radio" at bounding box center [238, 123] width 0 height 0
click at [330, 126] on span at bounding box center [334, 126] width 9 height 9
click at [342, 123] on input "radio" at bounding box center [342, 123] width 0 height 0
click at [143, 169] on icon at bounding box center [142, 168] width 3 height 2
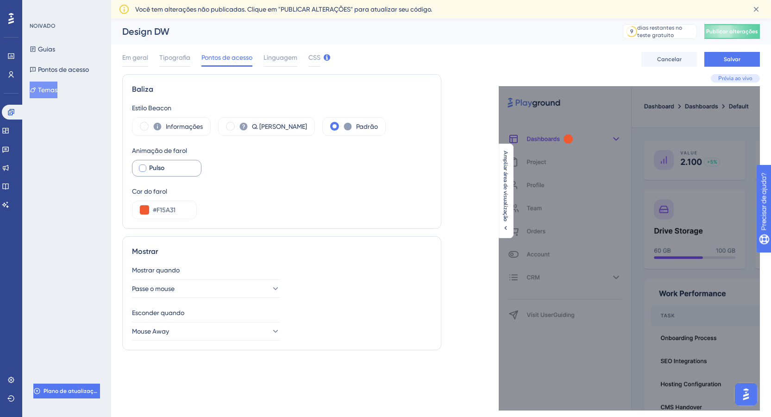
click at [143, 169] on div at bounding box center [142, 167] width 7 height 7
checkbox input "true"
click at [145, 55] on font "Em geral" at bounding box center [135, 57] width 26 height 7
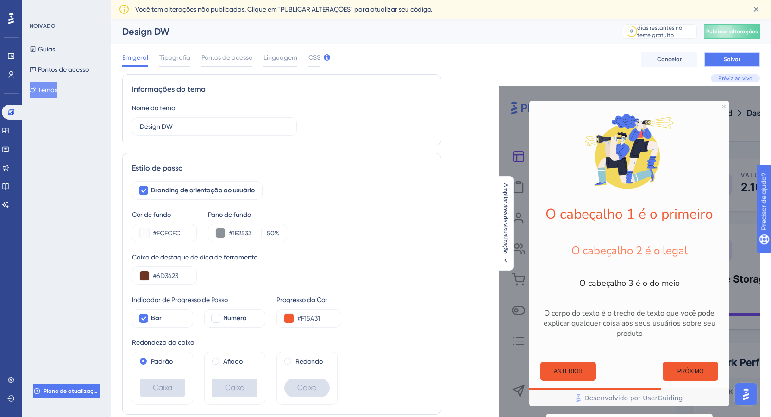
click at [730, 63] on button "Salvar" at bounding box center [732, 59] width 56 height 15
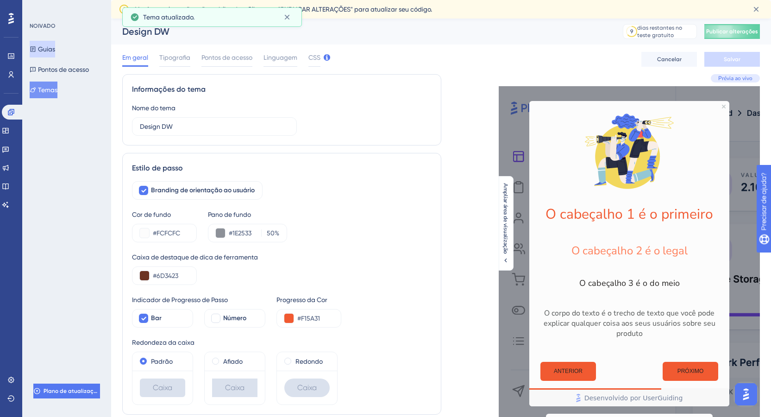
click at [44, 51] on font "Guias" at bounding box center [46, 48] width 17 height 7
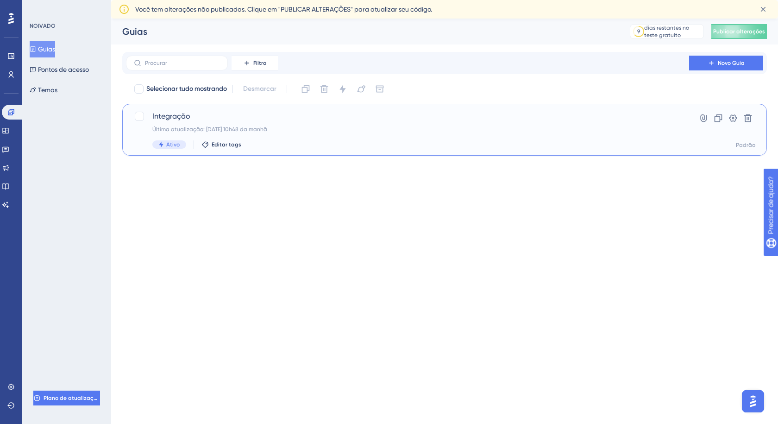
click at [222, 126] on font "Última atualização: [DATE] 10h48 da manhã" at bounding box center [209, 129] width 115 height 6
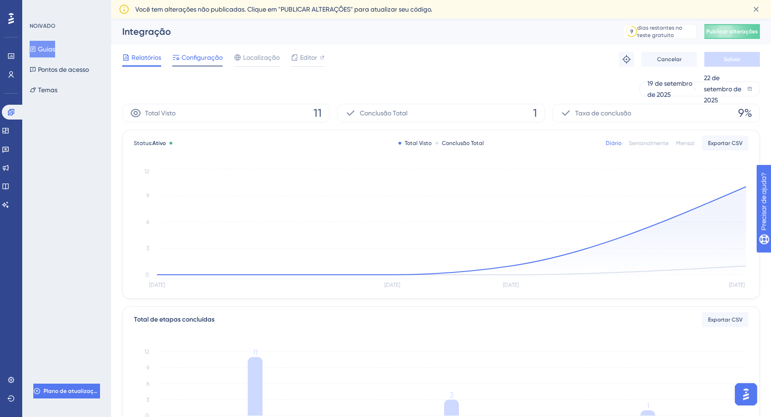
click at [196, 57] on font "Configuração" at bounding box center [202, 57] width 41 height 7
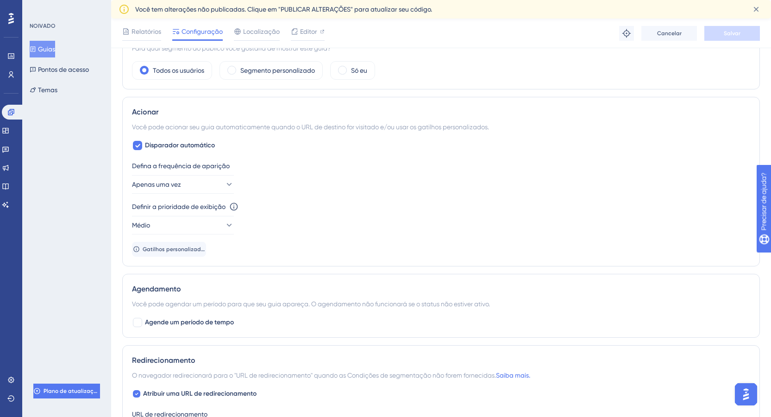
scroll to position [370, 0]
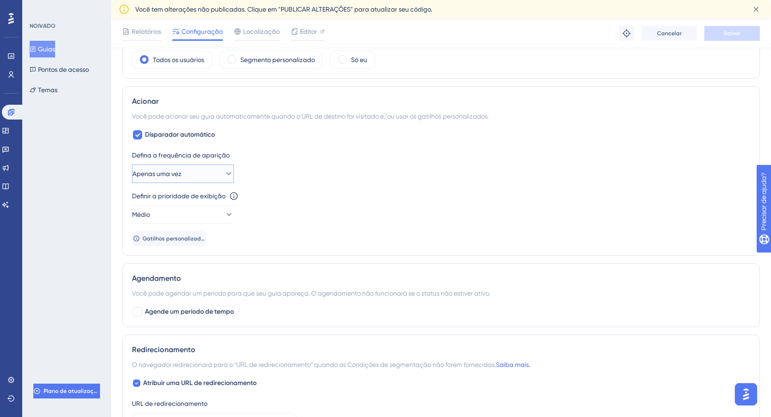
click at [224, 175] on icon at bounding box center [228, 173] width 9 height 9
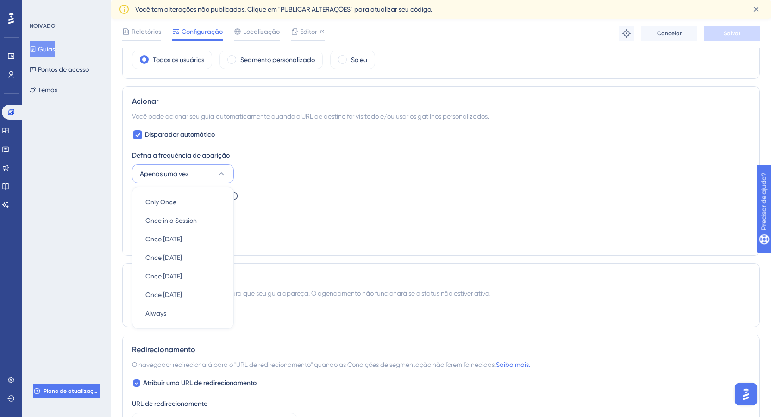
scroll to position [419, 0]
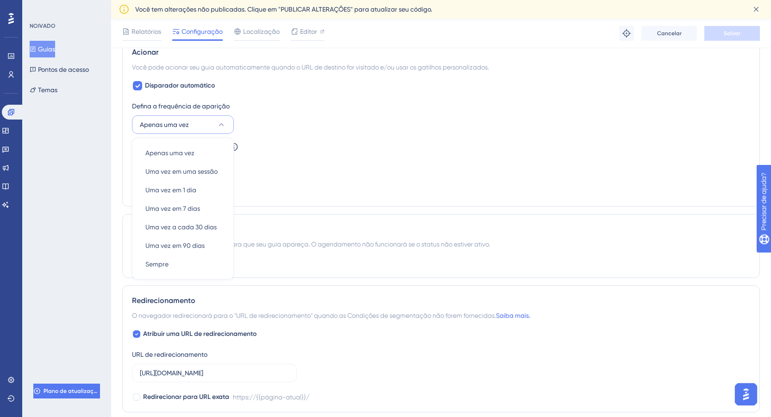
click at [299, 157] on div "Definir a prioridade de exibição Esta opção definirá a prioridade de exibição e…" at bounding box center [441, 157] width 618 height 33
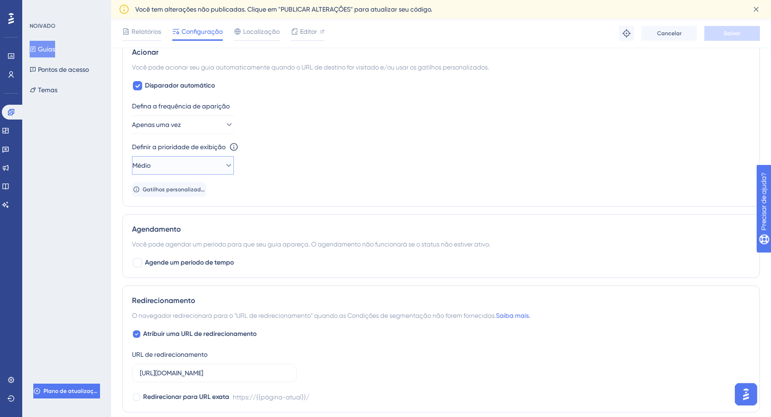
click at [224, 163] on icon at bounding box center [228, 165] width 9 height 9
click at [224, 163] on icon at bounding box center [221, 165] width 9 height 9
click at [315, 157] on div "Definir a prioridade de exibição Esta opção definirá a prioridade de exibição e…" at bounding box center [441, 157] width 618 height 33
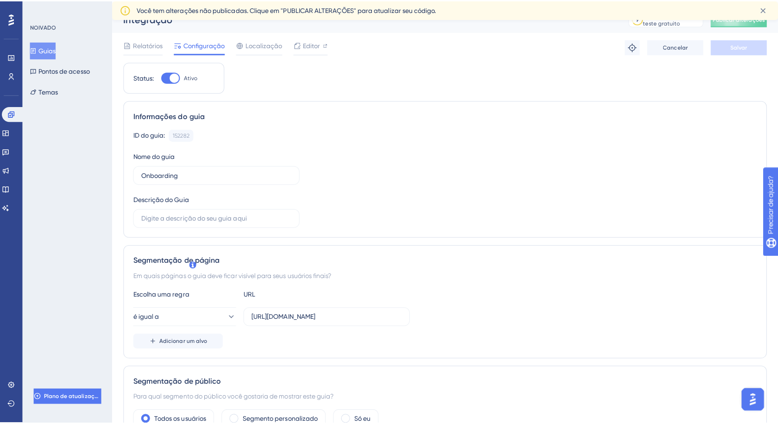
scroll to position [0, 0]
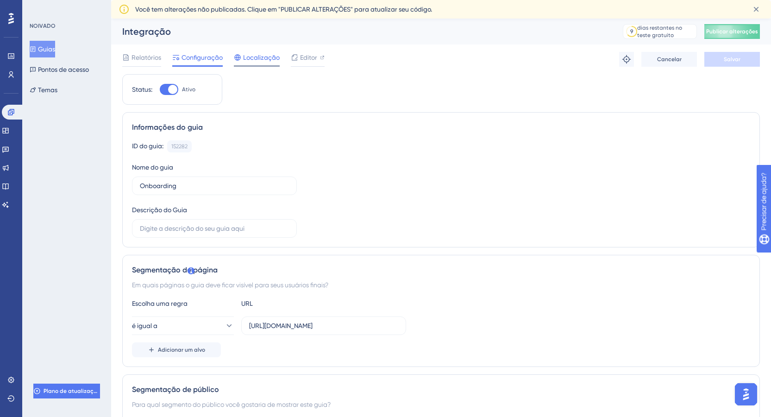
click at [263, 58] on font "Localização" at bounding box center [261, 57] width 37 height 7
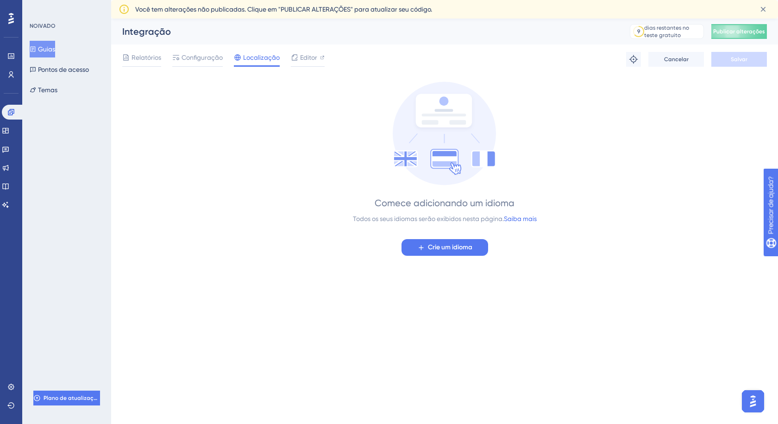
click at [433, 238] on div "Comece adicionando um idioma Todos os seus idiomas serão exibidos nesta página.…" at bounding box center [445, 168] width 184 height 174
click at [436, 250] on font "Crie um idioma" at bounding box center [450, 247] width 44 height 8
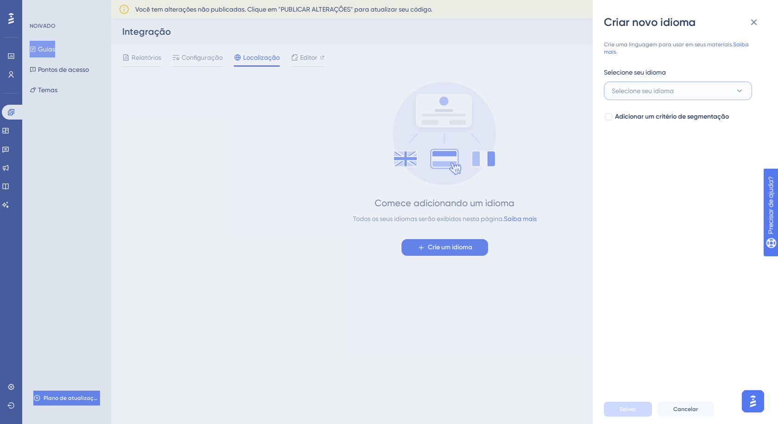
click at [658, 89] on font "Selecione seu idioma" at bounding box center [643, 90] width 62 height 7
click at [640, 238] on font "Português" at bounding box center [632, 239] width 30 height 7
click at [634, 408] on font "Salvar" at bounding box center [628, 409] width 17 height 6
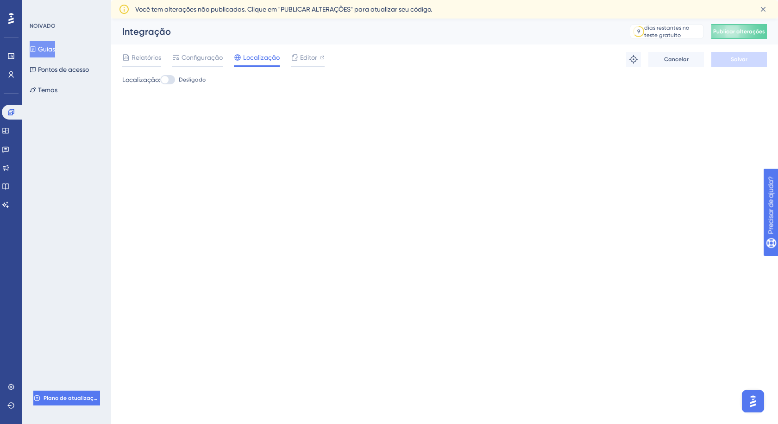
click at [169, 79] on div at bounding box center [164, 79] width 7 height 7
click at [160, 80] on input "Desligado" at bounding box center [160, 80] width 0 height 0
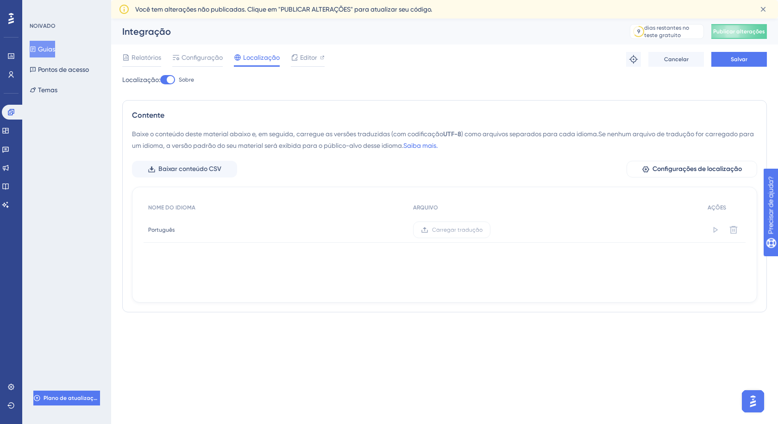
click at [169, 82] on div at bounding box center [167, 79] width 15 height 9
click at [160, 80] on input "Sobre" at bounding box center [160, 80] width 0 height 0
checkbox input "true"
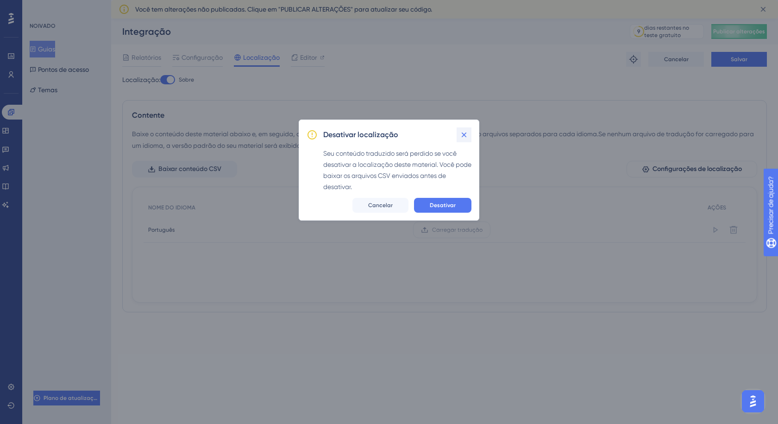
click at [463, 137] on icon at bounding box center [463, 134] width 9 height 9
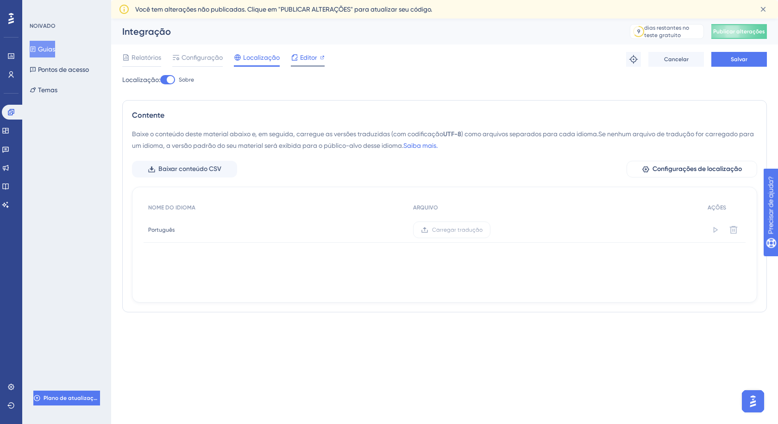
click at [302, 58] on font "Editor" at bounding box center [308, 57] width 17 height 7
